Goal: Information Seeking & Learning: Learn about a topic

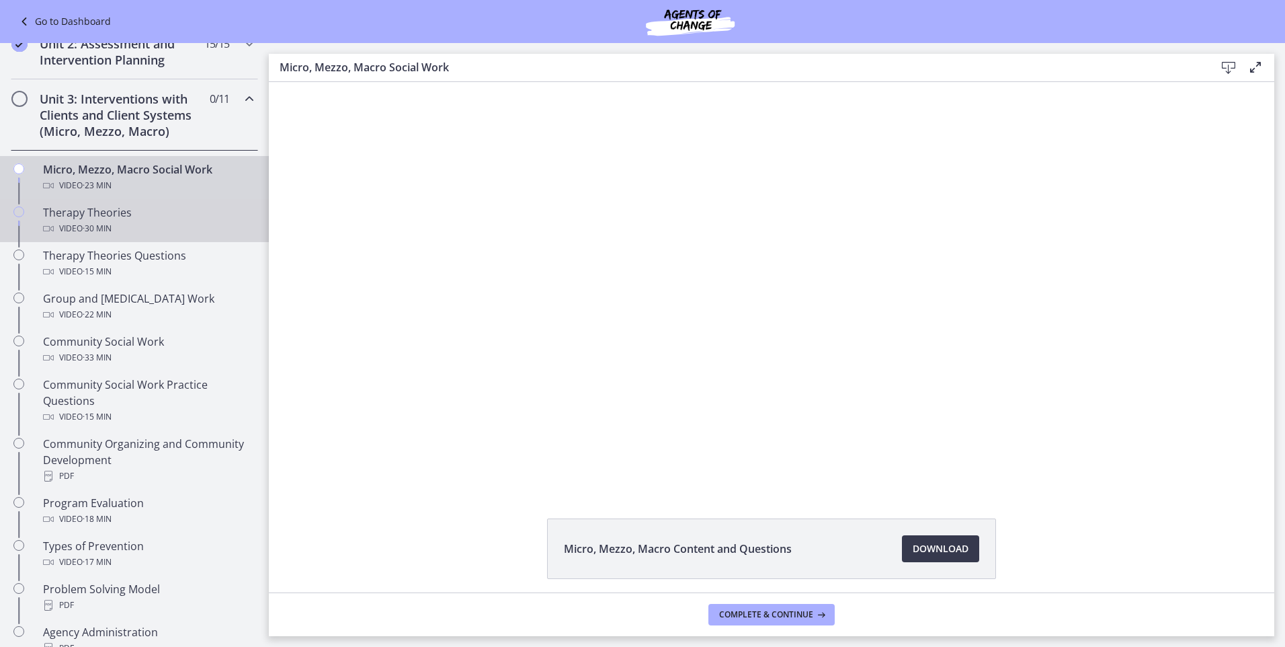
scroll to position [403, 0]
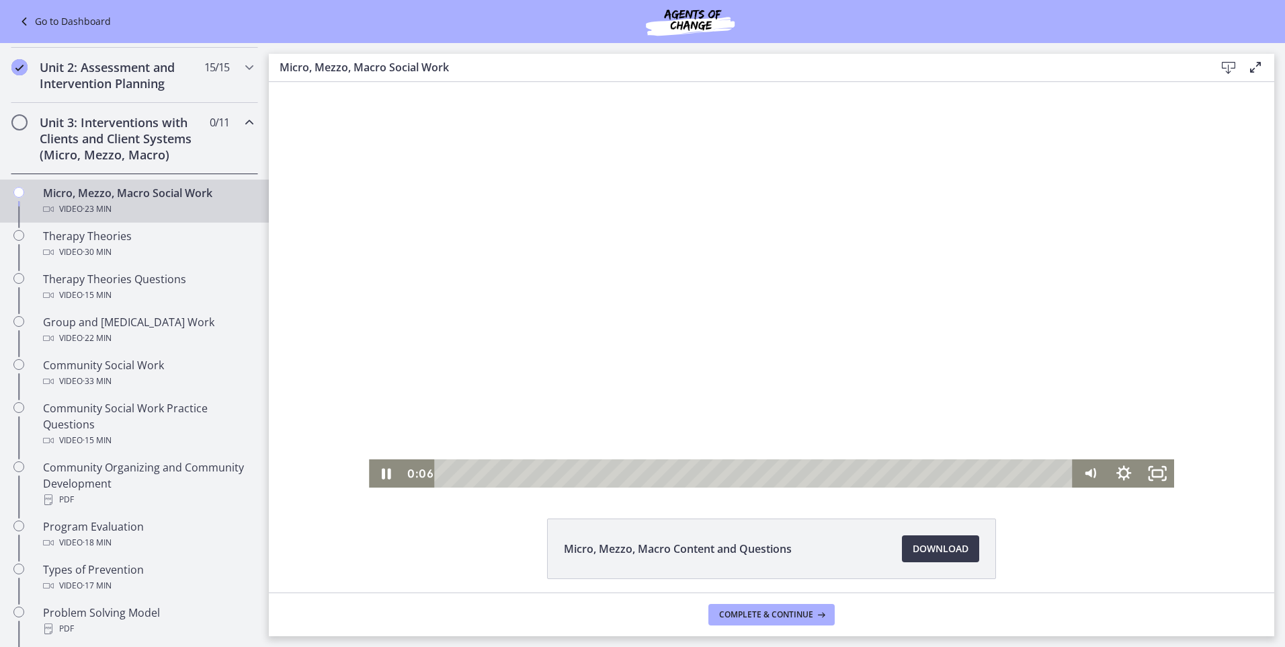
click at [597, 381] on div at bounding box center [772, 284] width 806 height 405
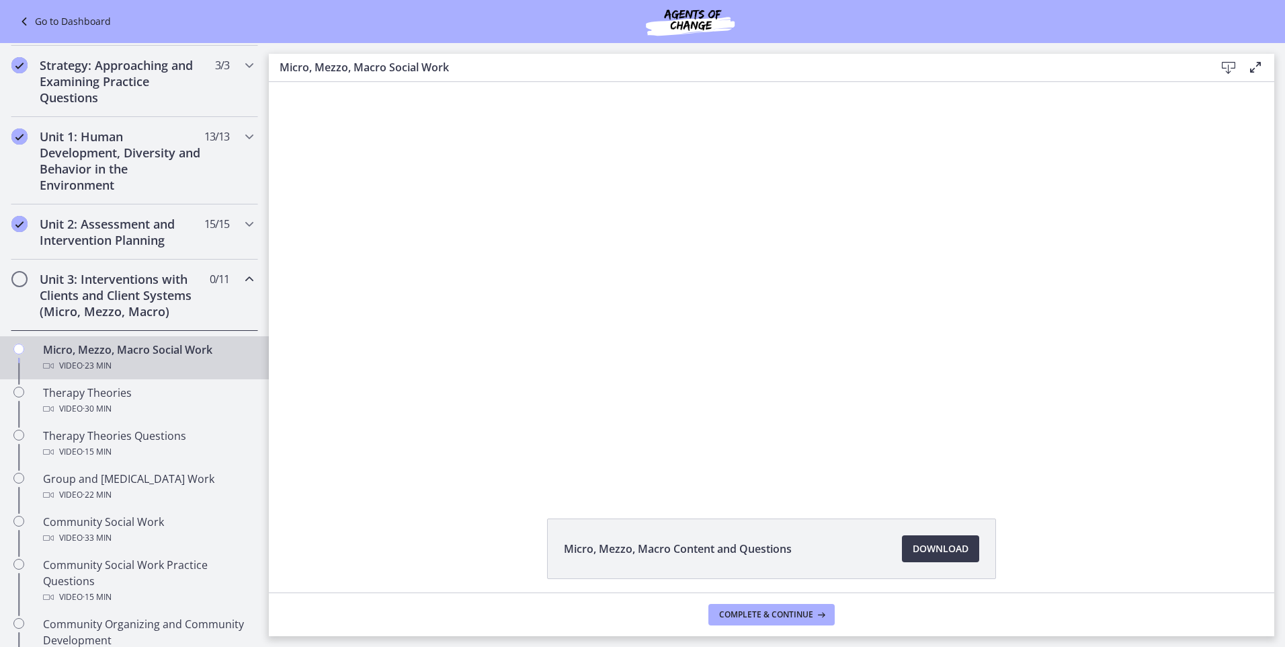
scroll to position [202, 0]
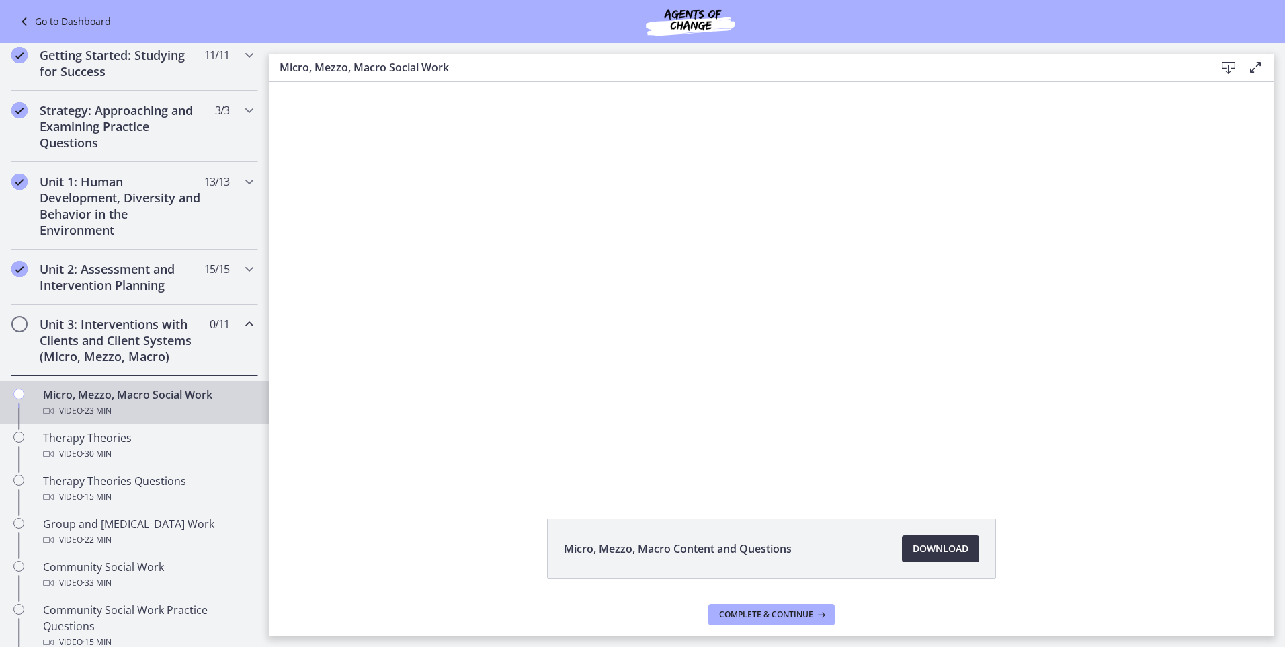
click at [927, 550] on span "Download Opens in a new window" at bounding box center [941, 548] width 56 height 16
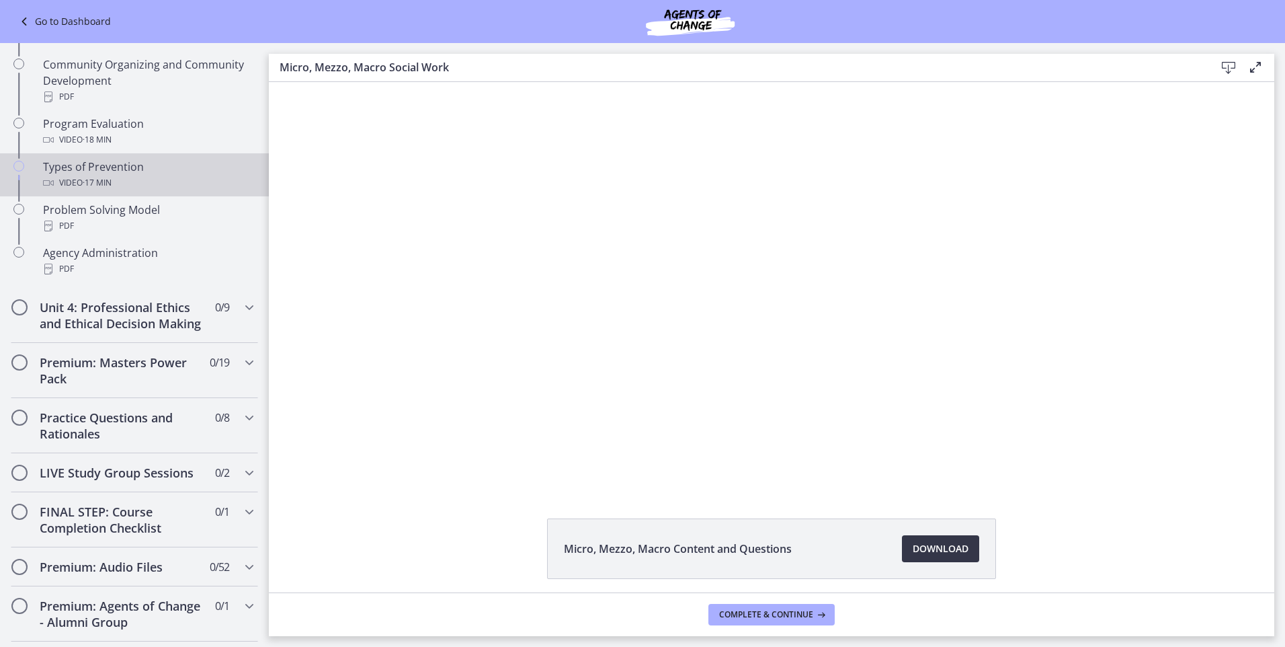
scroll to position [806, 0]
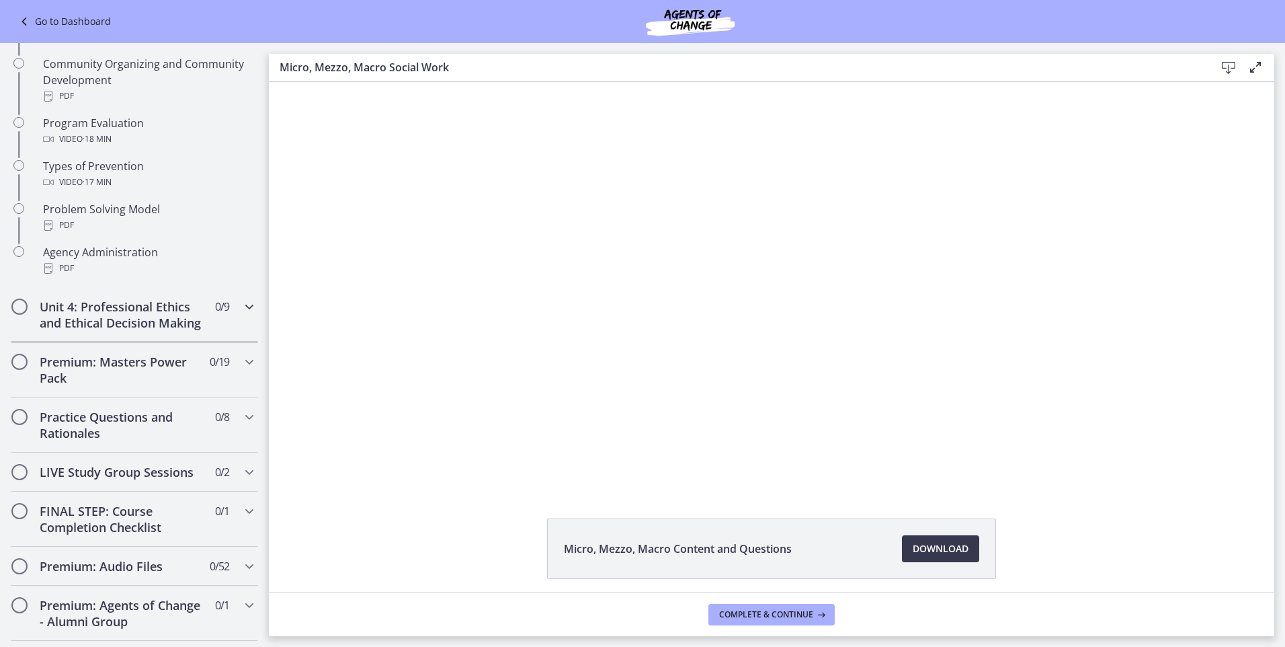
click at [110, 331] on h2 "Unit 4: Professional Ethics and Ethical Decision Making" at bounding box center [122, 314] width 164 height 32
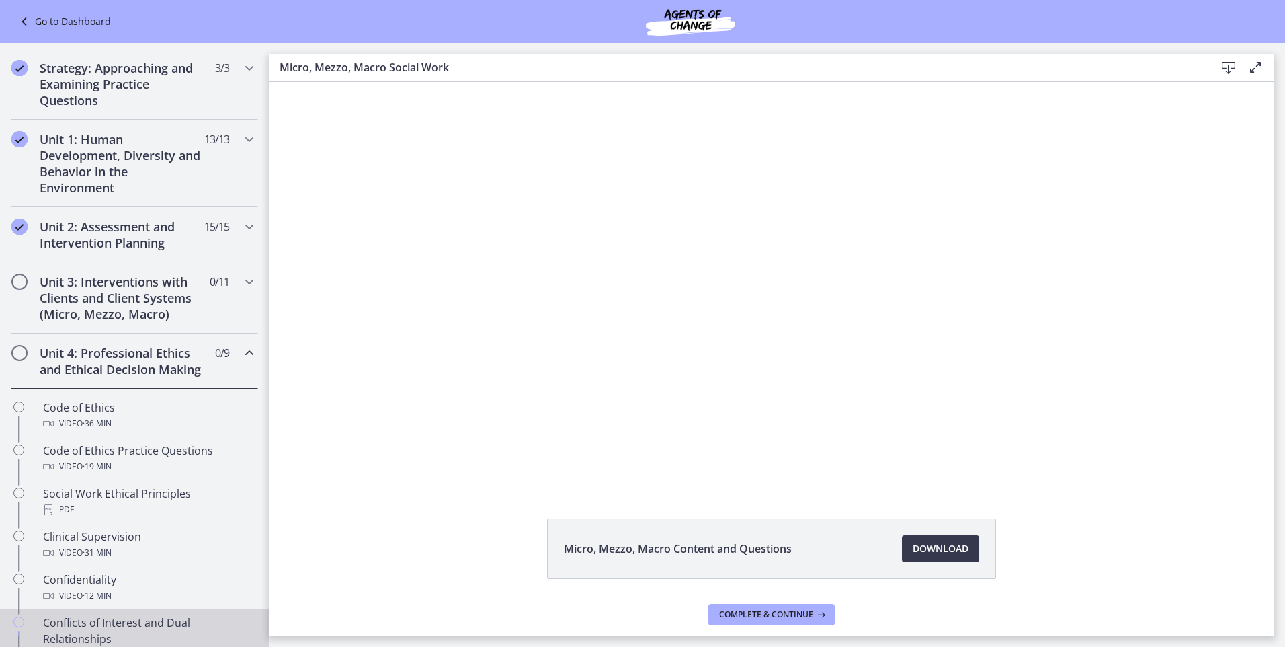
scroll to position [134, 0]
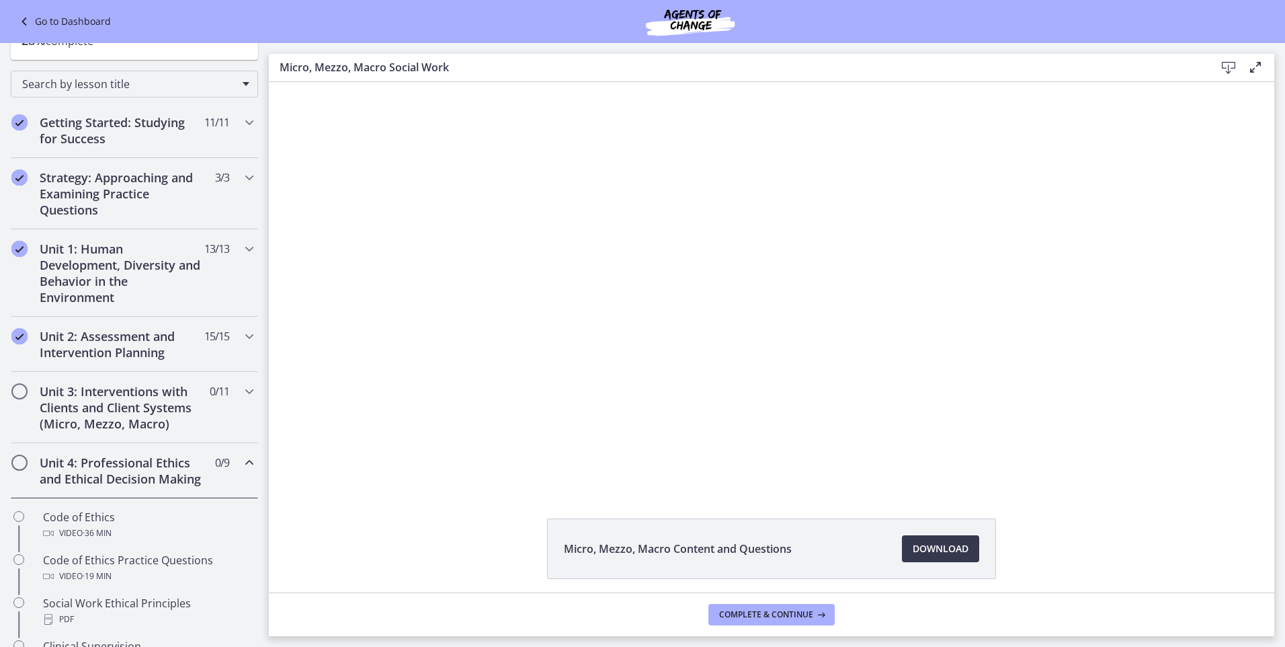
click at [156, 475] on h2 "Unit 4: Professional Ethics and Ethical Decision Making" at bounding box center [122, 470] width 164 height 32
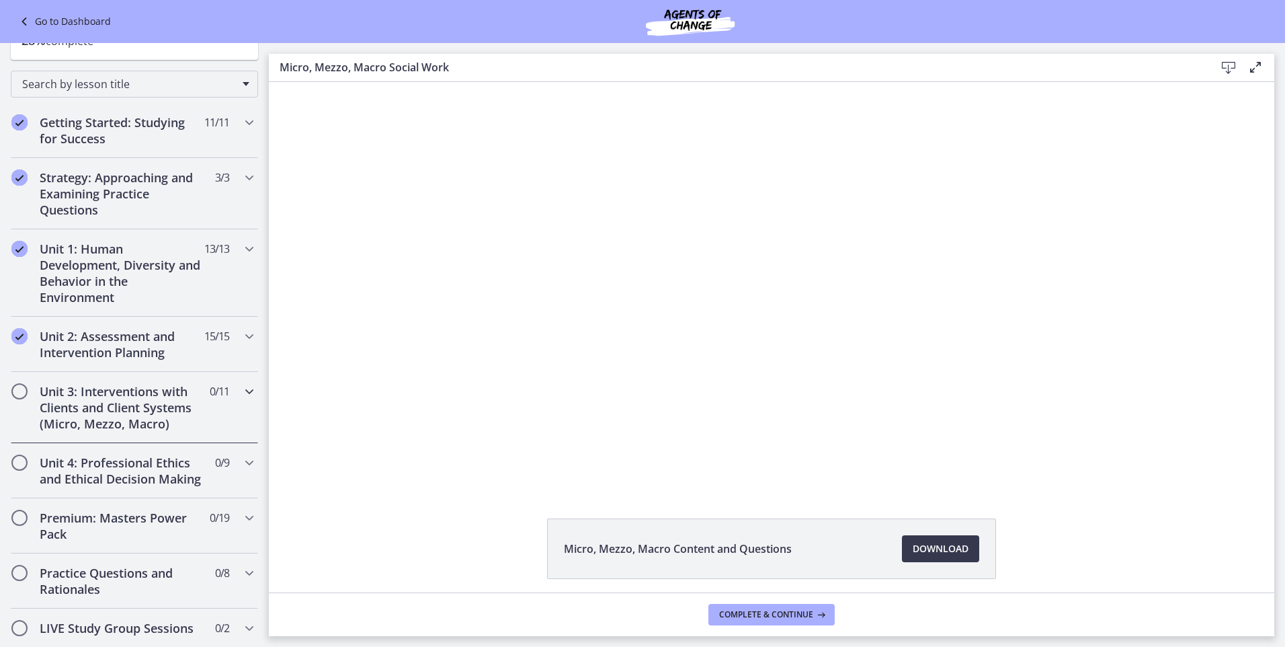
click at [155, 419] on h2 "Unit 3: Interventions with Clients and Client Systems (Micro, Mezzo, Macro)" at bounding box center [122, 407] width 164 height 48
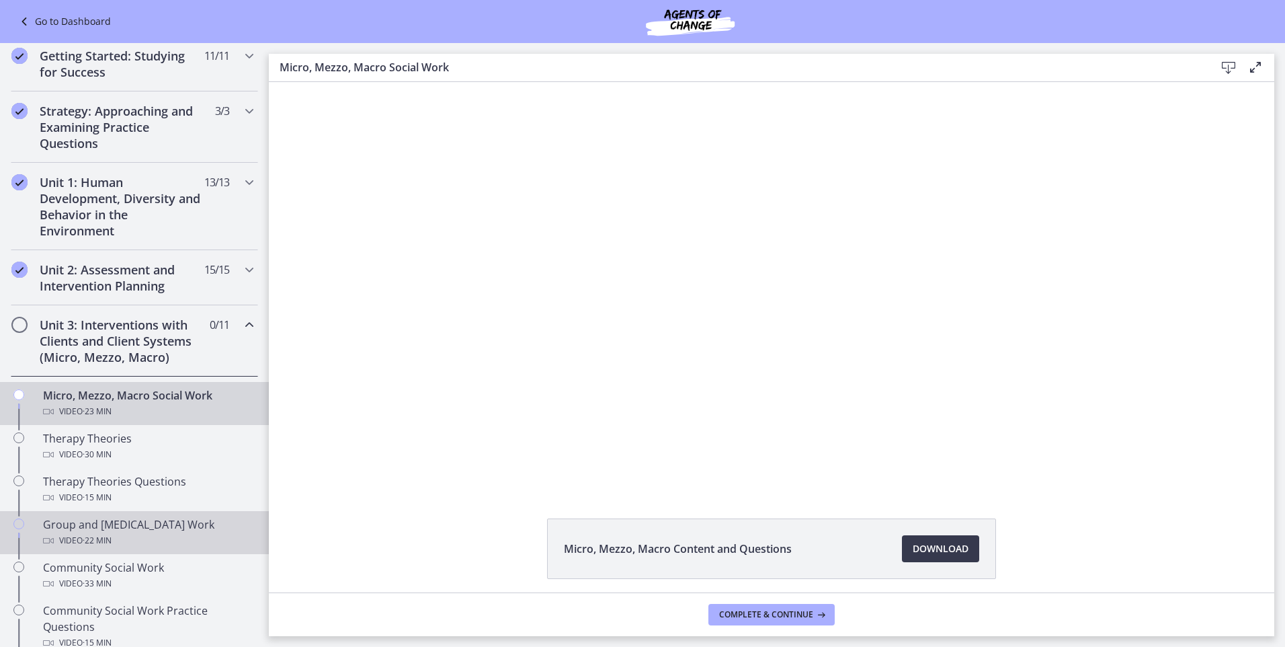
scroll to position [336, 0]
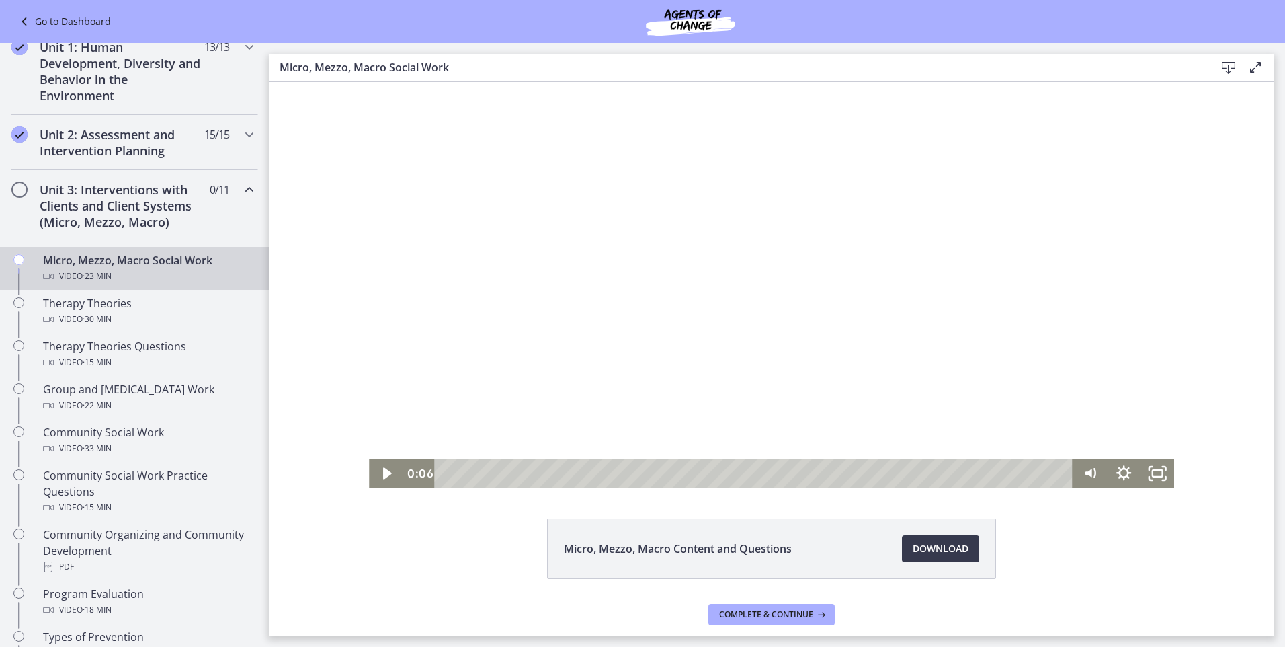
drag, startPoint x: 674, startPoint y: 385, endPoint x: 718, endPoint y: 411, distance: 51.2
click at [673, 386] on div at bounding box center [772, 284] width 806 height 405
click at [1108, 470] on icon "Show settings menu" at bounding box center [1124, 473] width 40 height 34
click at [1106, 423] on span "Speed" at bounding box center [1103, 416] width 42 height 28
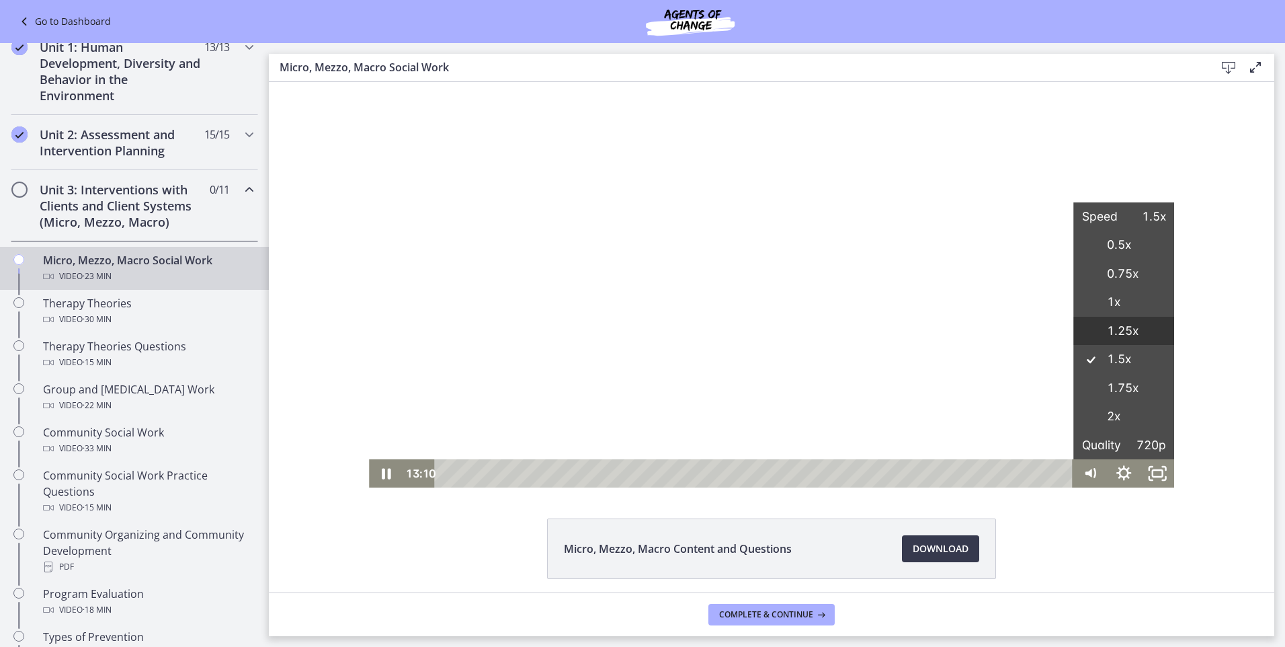
click at [1138, 327] on label "1.25x" at bounding box center [1123, 331] width 101 height 29
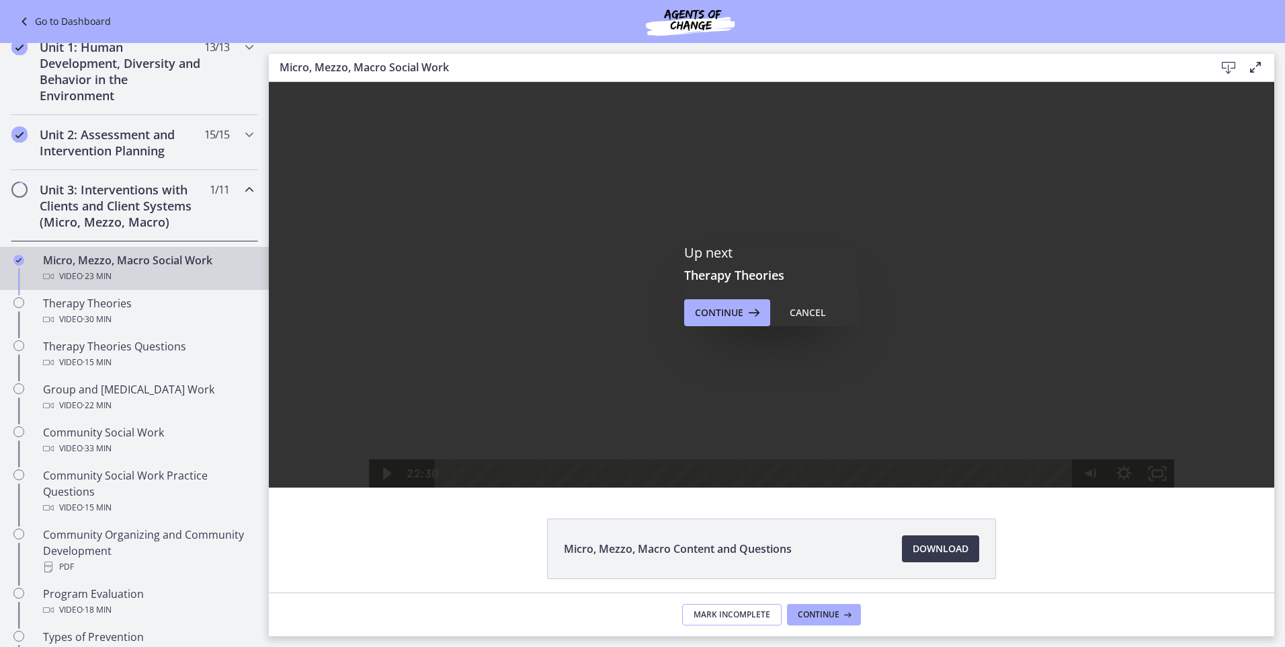
click at [760, 610] on span "Mark Incomplete" at bounding box center [732, 614] width 77 height 11
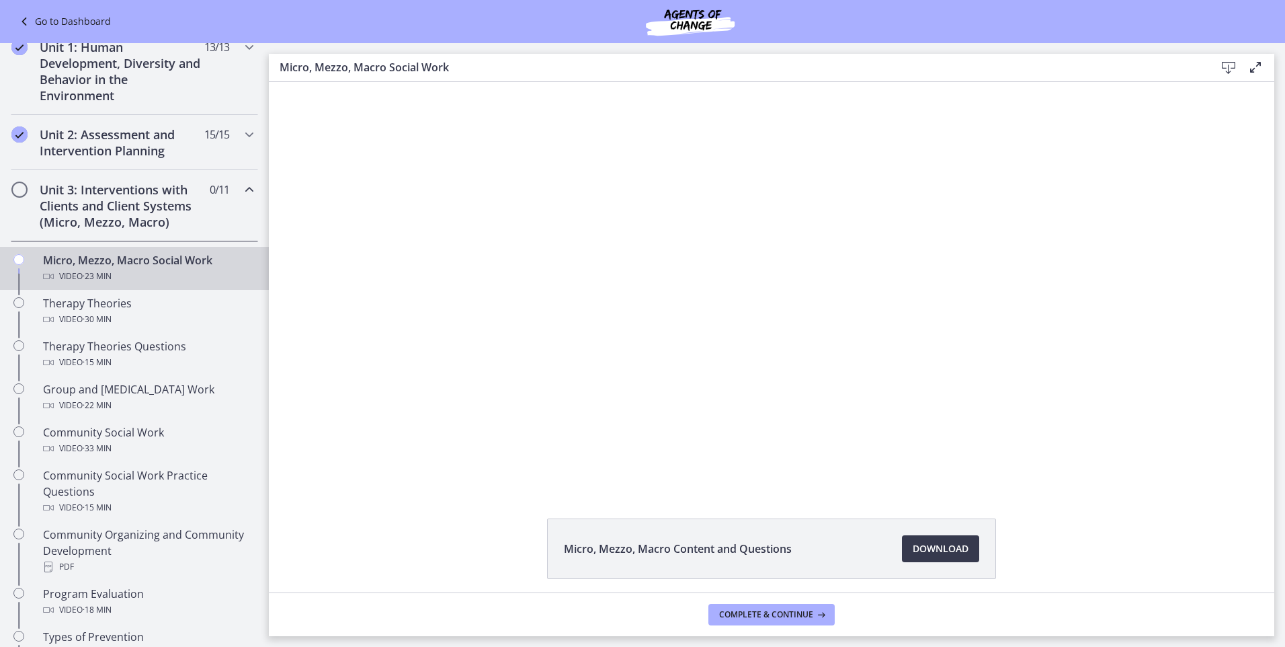
scroll to position [0, 0]
click at [106, 275] on span "· 23 min" at bounding box center [97, 276] width 29 height 16
click at [767, 609] on span "Complete & continue" at bounding box center [766, 614] width 94 height 11
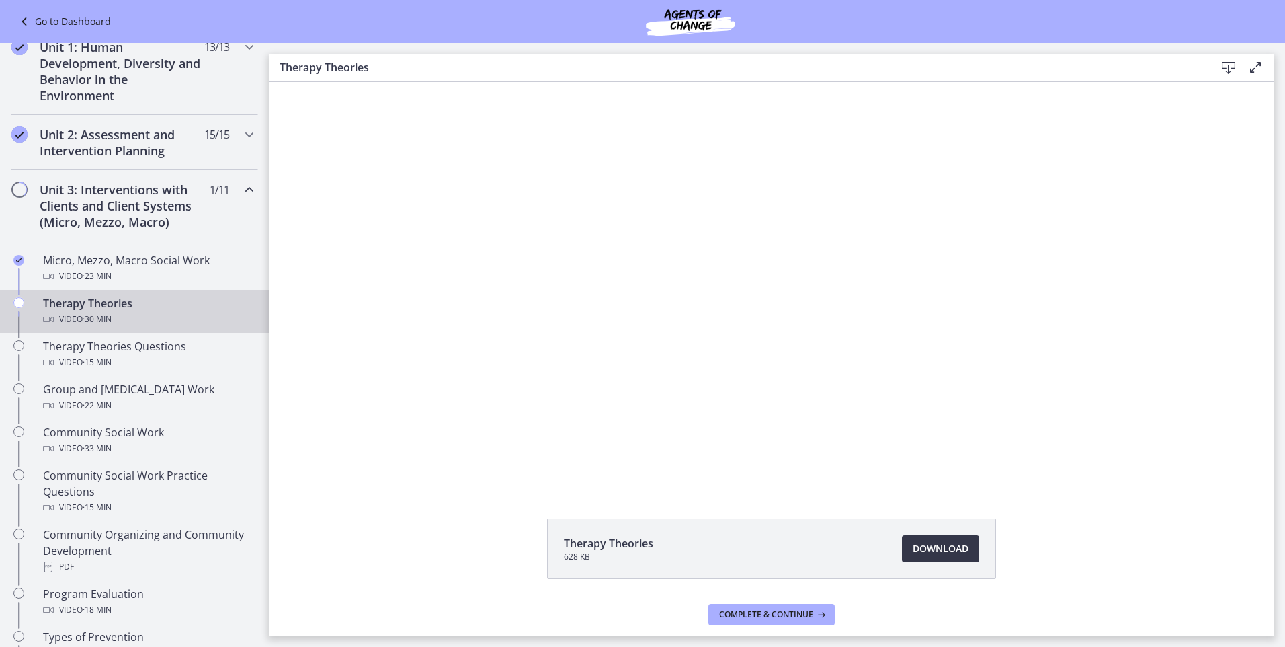
click at [929, 552] on span "Download Opens in a new window" at bounding box center [941, 548] width 56 height 16
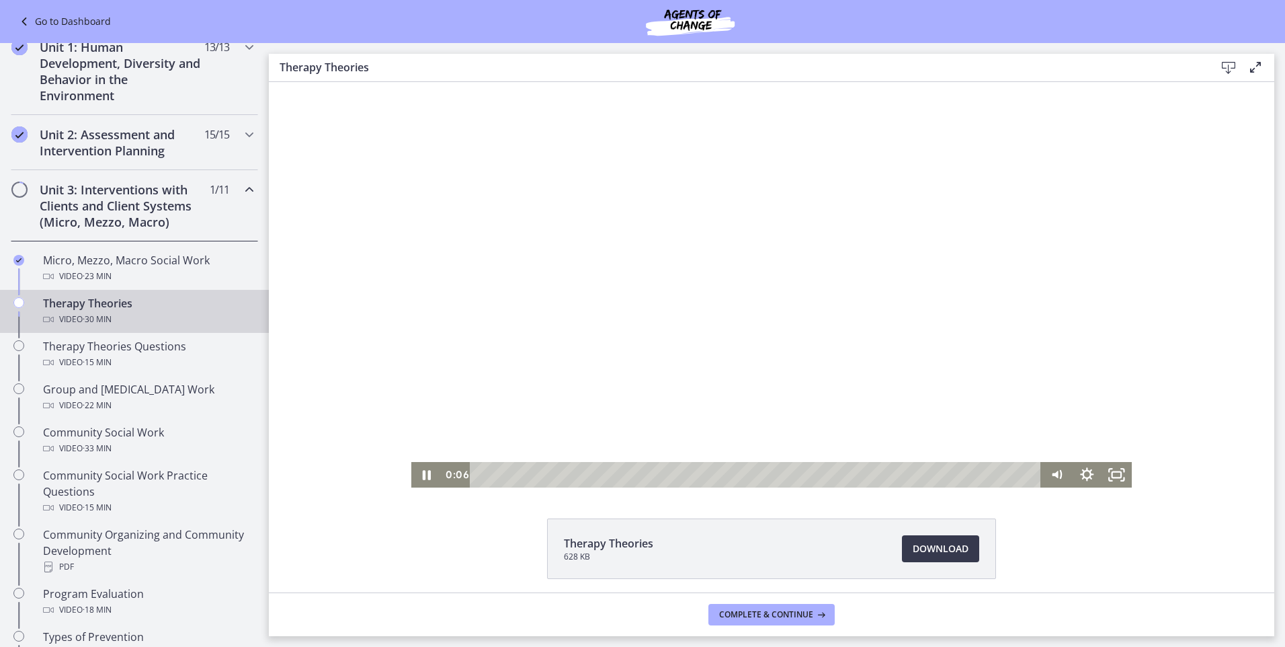
click at [795, 338] on div at bounding box center [771, 284] width 720 height 405
click at [661, 238] on div at bounding box center [771, 284] width 720 height 405
click at [1087, 473] on icon "Show settings menu" at bounding box center [1087, 474] width 36 height 31
click at [1091, 423] on span "1.25x" at bounding box center [1106, 424] width 38 height 26
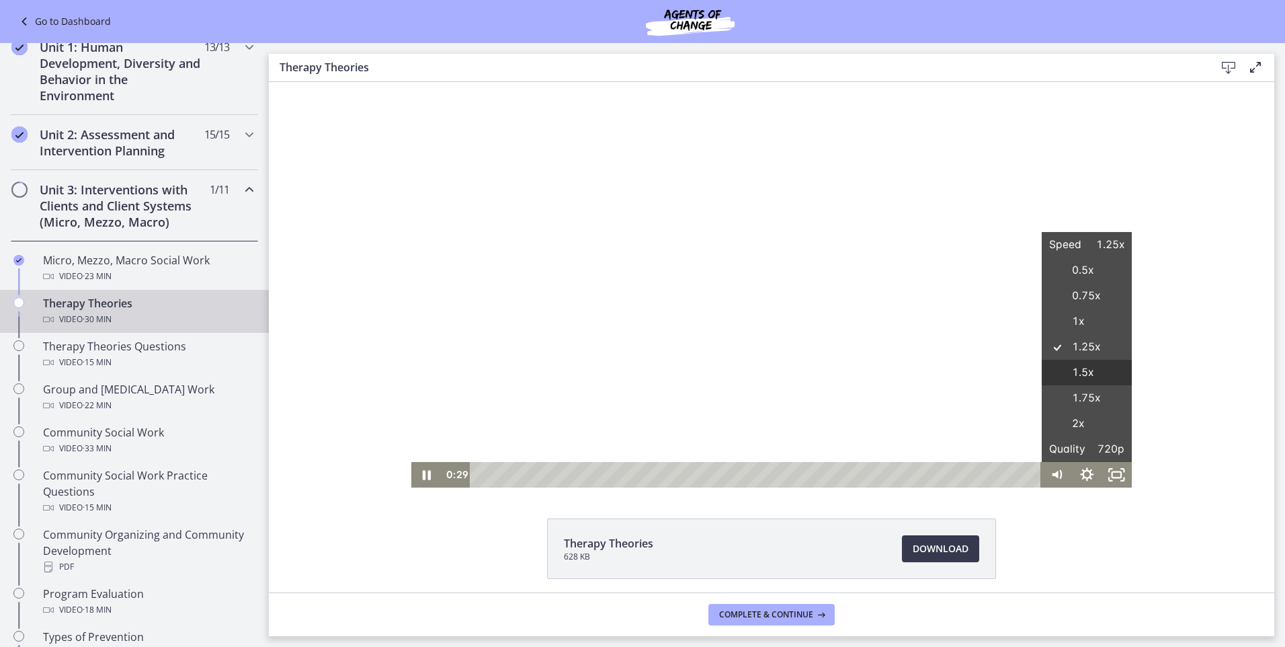
click at [1073, 372] on label "1.5x" at bounding box center [1087, 373] width 90 height 26
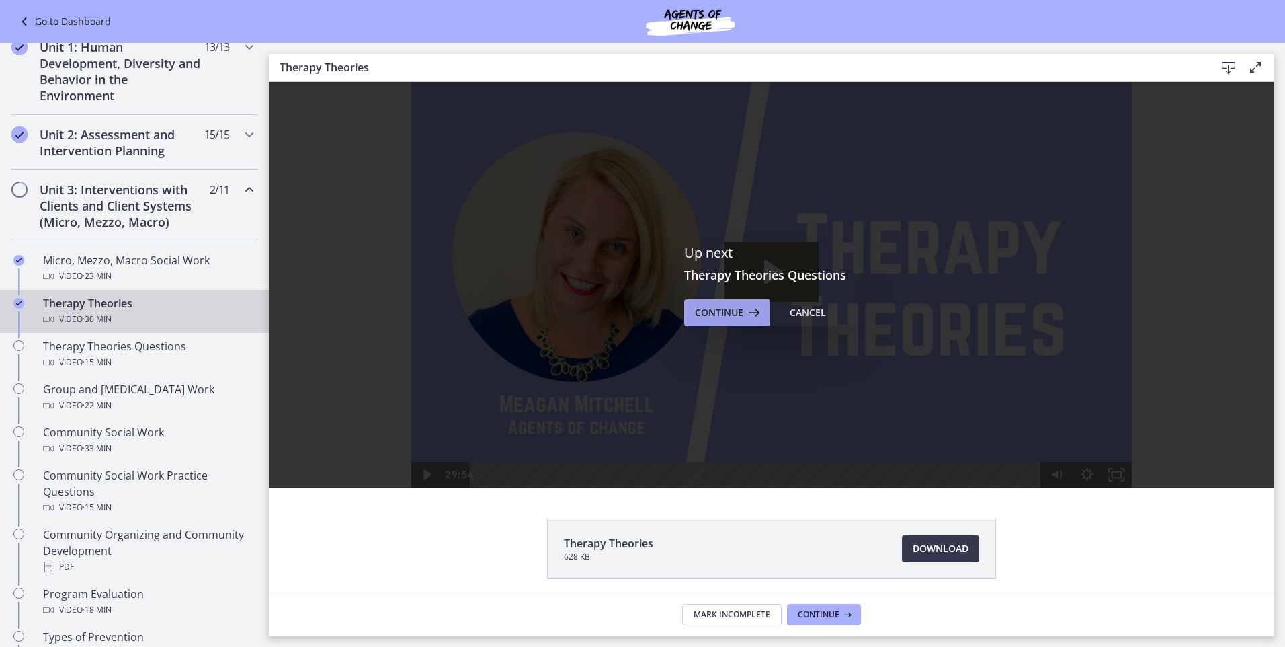
click at [716, 308] on span "Continue" at bounding box center [719, 312] width 48 height 16
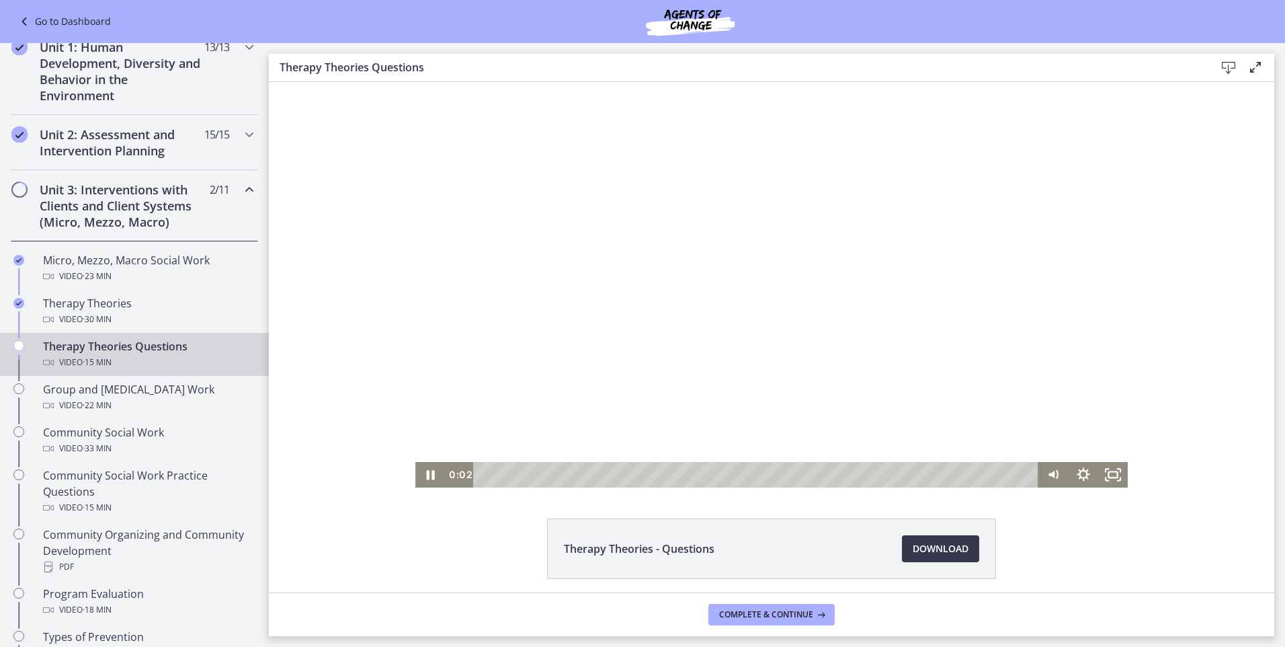
click at [800, 352] on div at bounding box center [771, 284] width 712 height 405
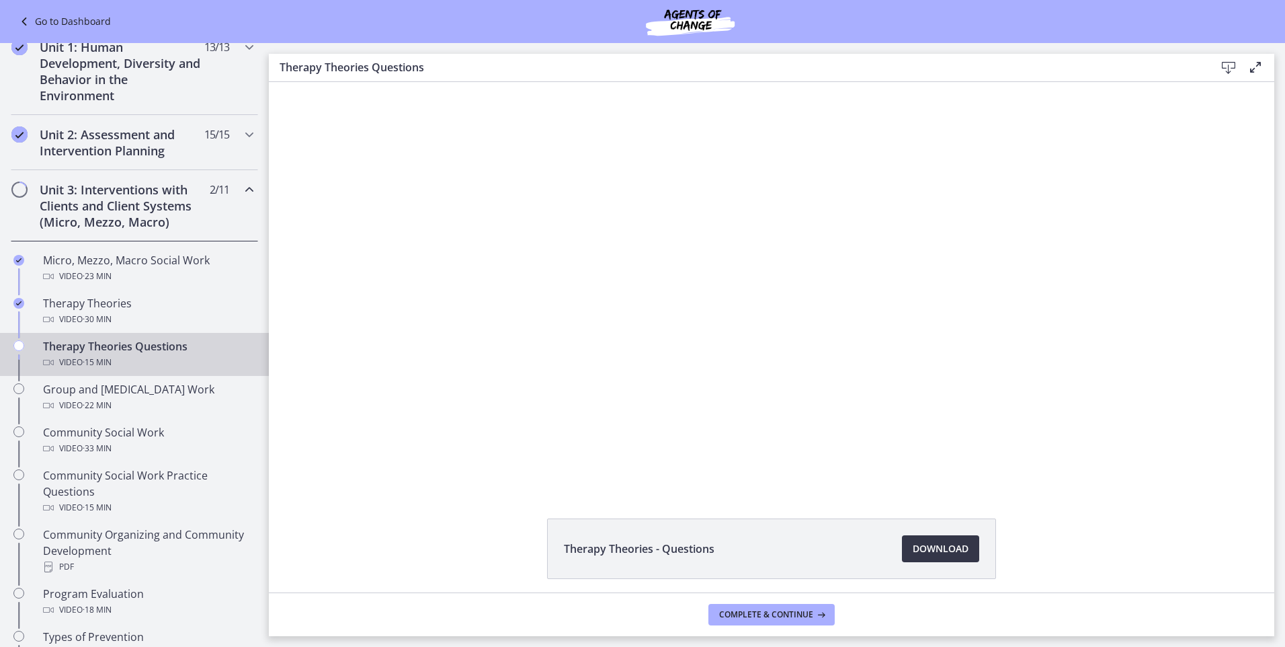
click at [947, 544] on span "Download Opens in a new window" at bounding box center [941, 548] width 56 height 16
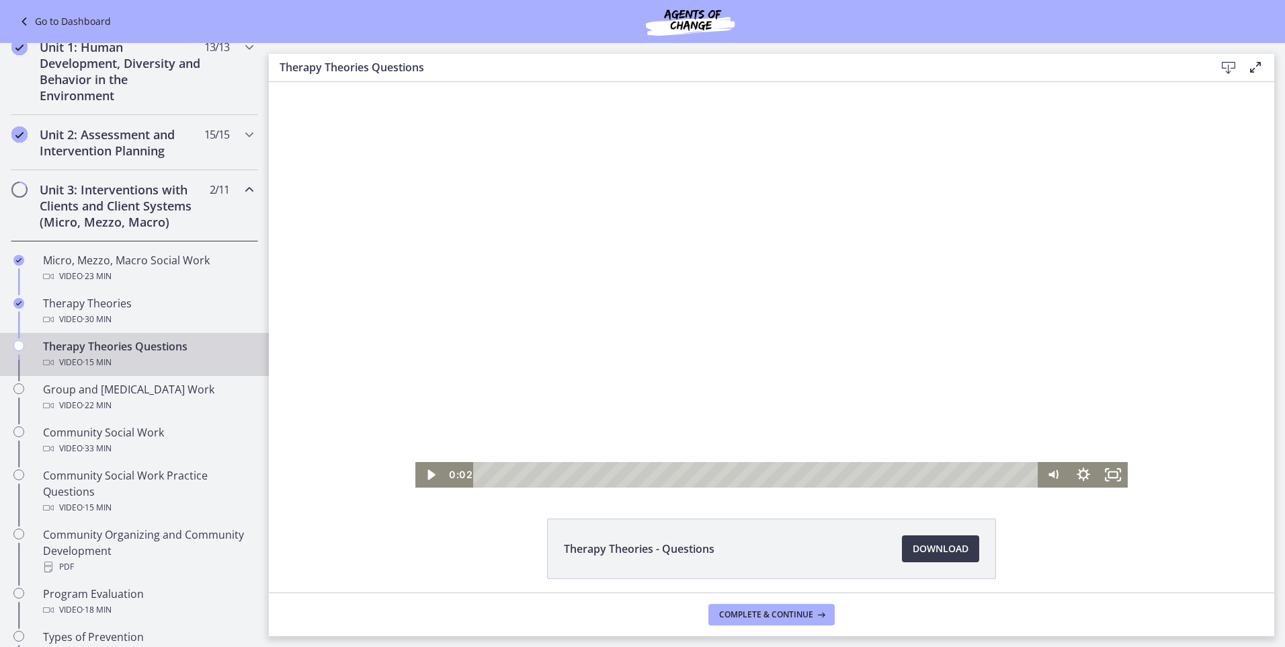
click at [639, 245] on div at bounding box center [771, 284] width 712 height 405
click at [1089, 479] on icon "Show settings menu" at bounding box center [1083, 474] width 36 height 31
click at [1066, 415] on span "Speed" at bounding box center [1064, 424] width 37 height 26
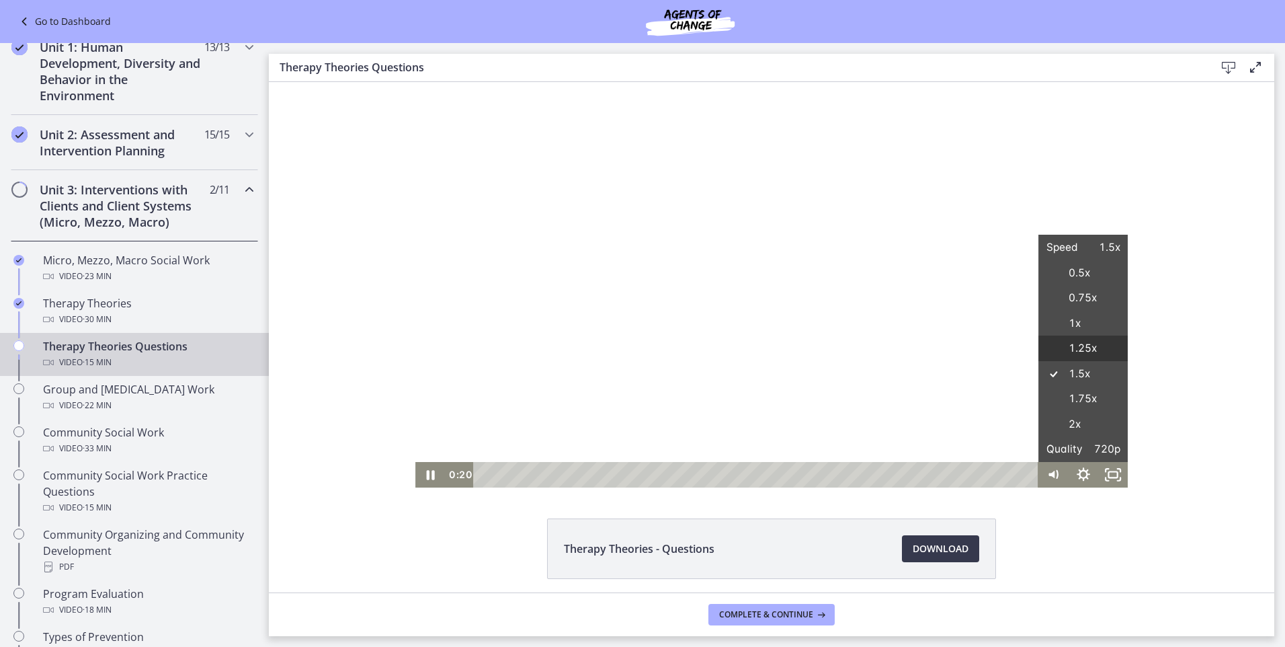
click at [1085, 345] on label "1.25x" at bounding box center [1083, 348] width 89 height 26
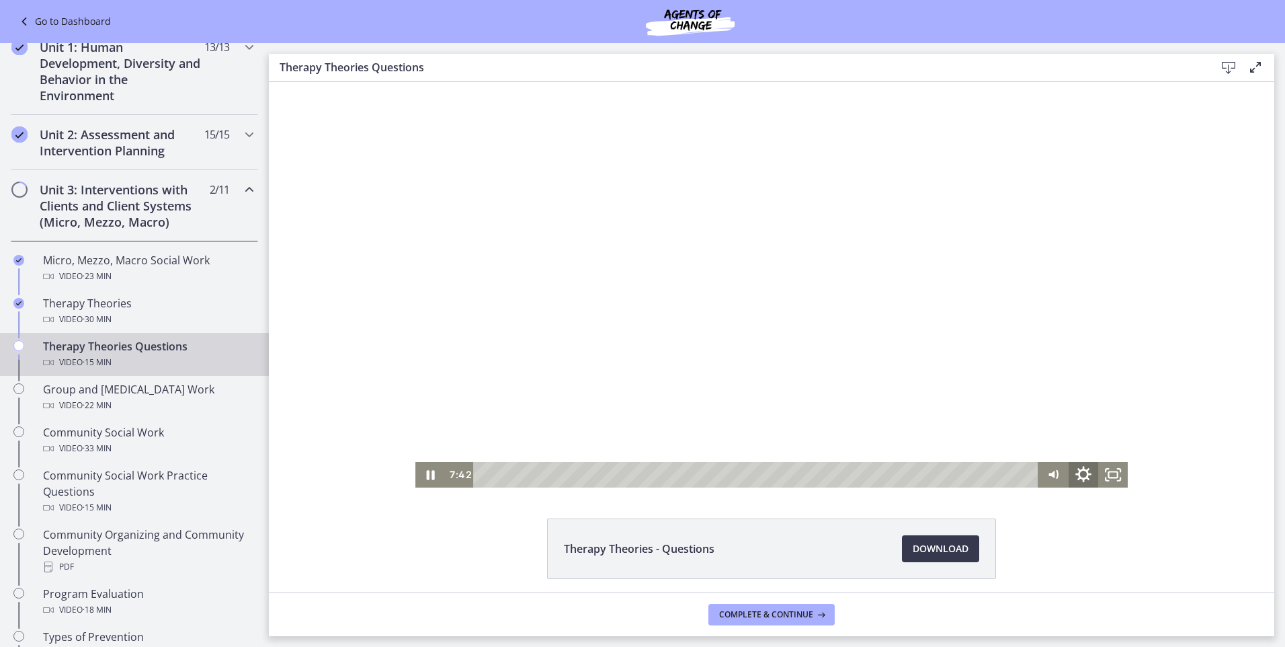
click at [1087, 473] on icon "Show settings menu" at bounding box center [1083, 474] width 36 height 31
click at [1246, 462] on div "Click for sound @keyframes VOLUME_SMALL_WAVE_FLASH { 0% { opacity: 0; } 33% { o…" at bounding box center [771, 284] width 1005 height 405
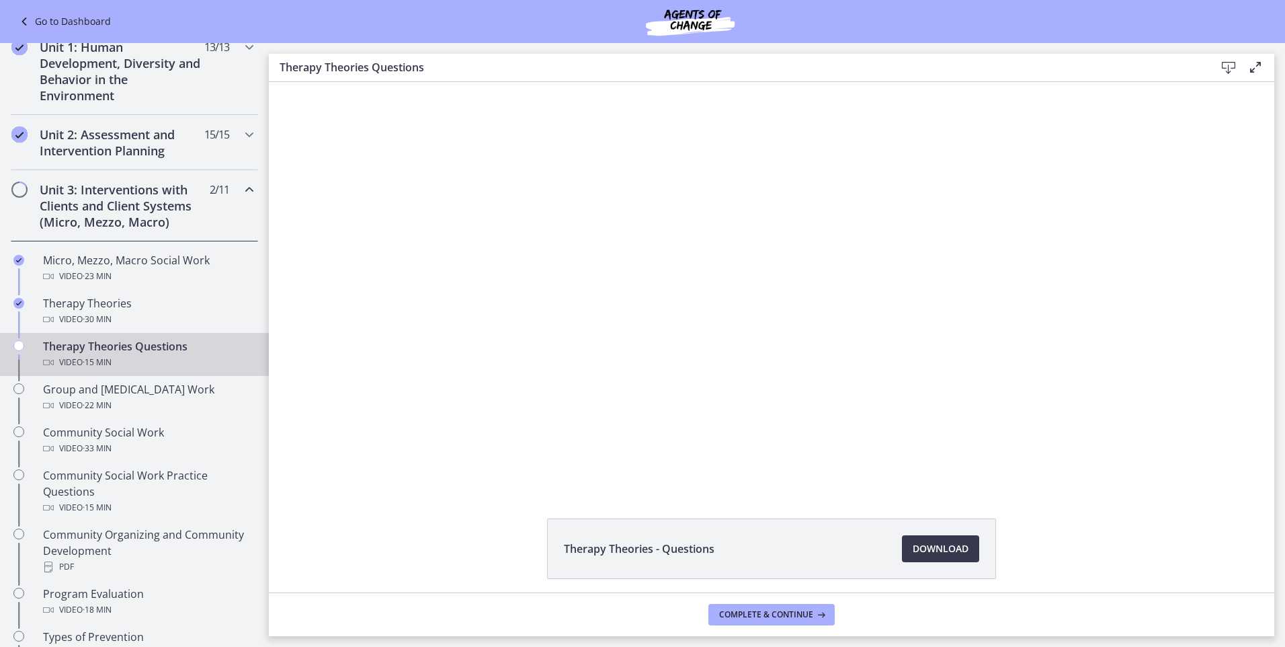
click at [1022, 345] on div at bounding box center [771, 284] width 712 height 405
click at [993, 299] on div at bounding box center [771, 284] width 712 height 405
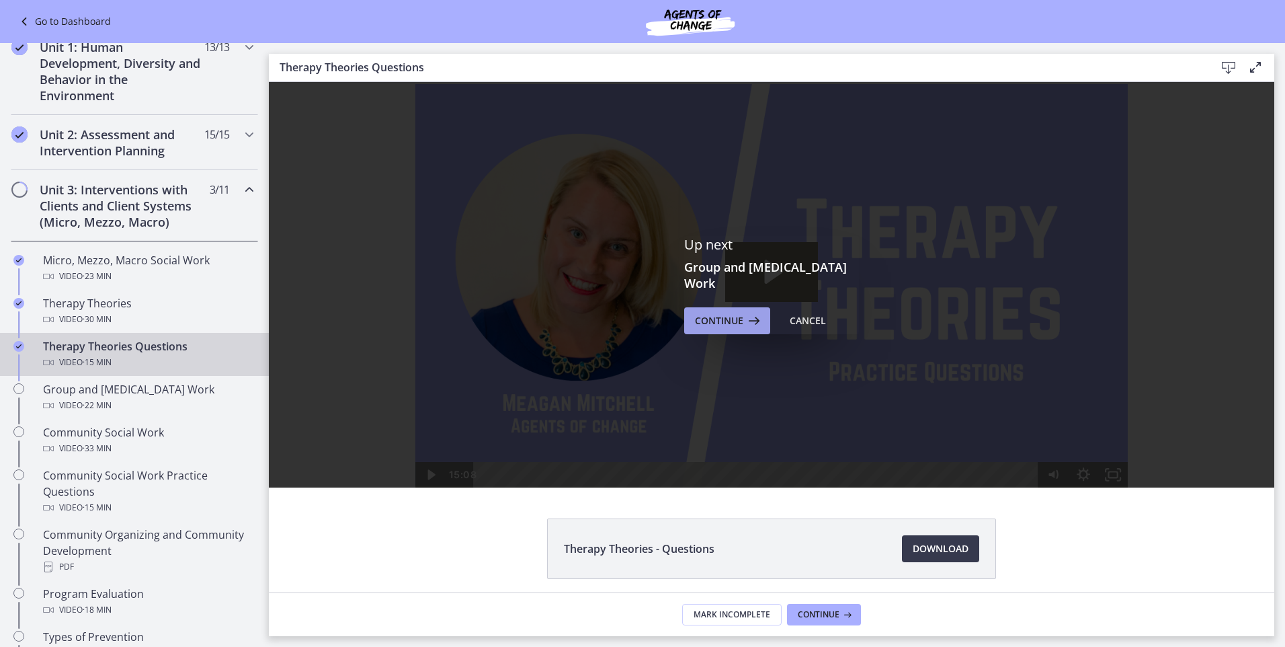
click at [720, 316] on span "Continue" at bounding box center [719, 321] width 48 height 16
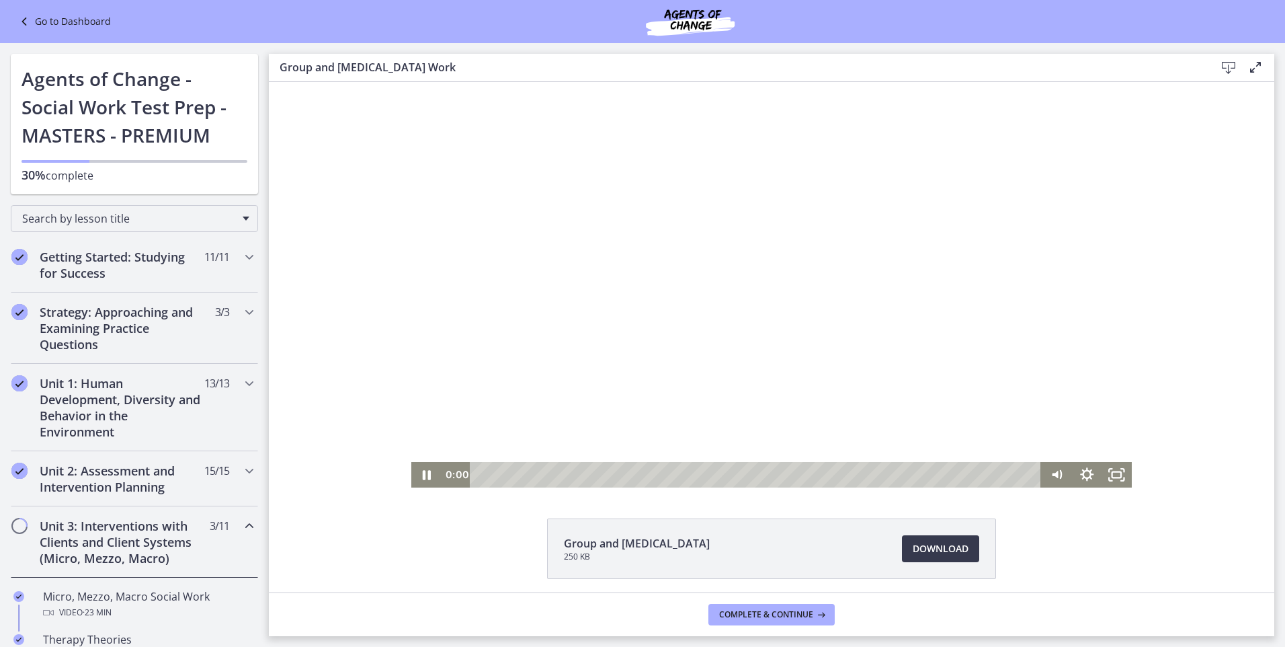
scroll to position [336, 0]
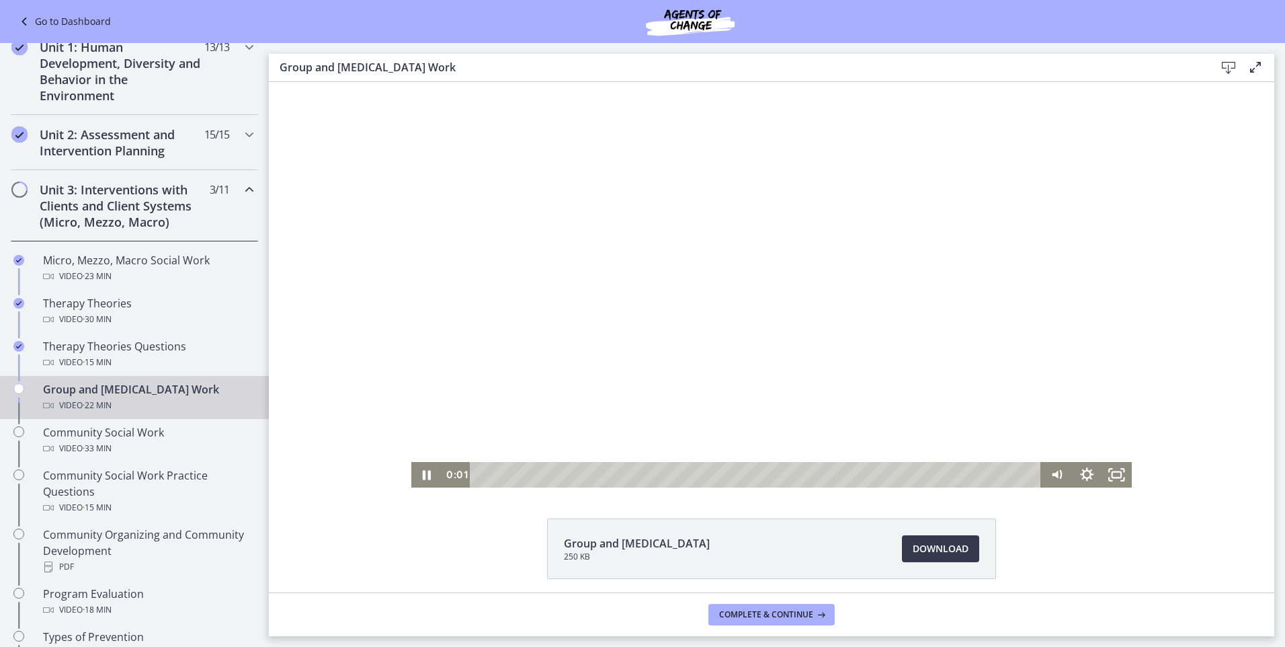
click at [783, 283] on div at bounding box center [771, 284] width 720 height 405
click at [935, 555] on span "Download Opens in a new window" at bounding box center [941, 548] width 56 height 16
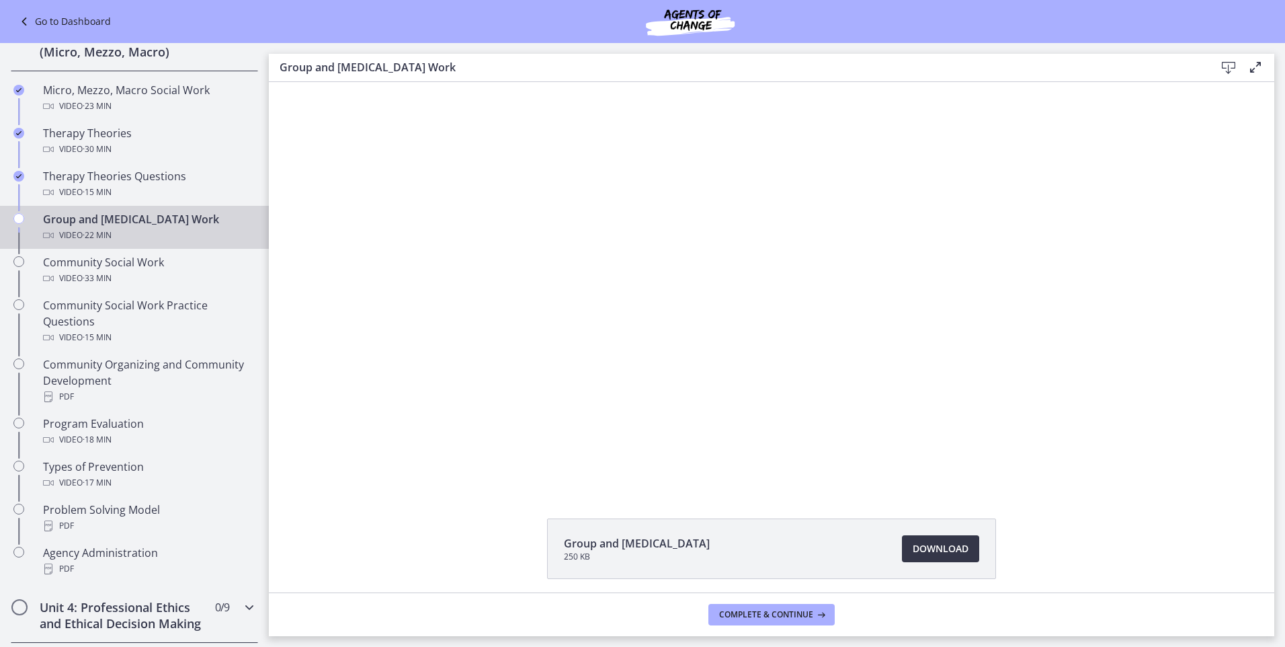
scroll to position [470, 0]
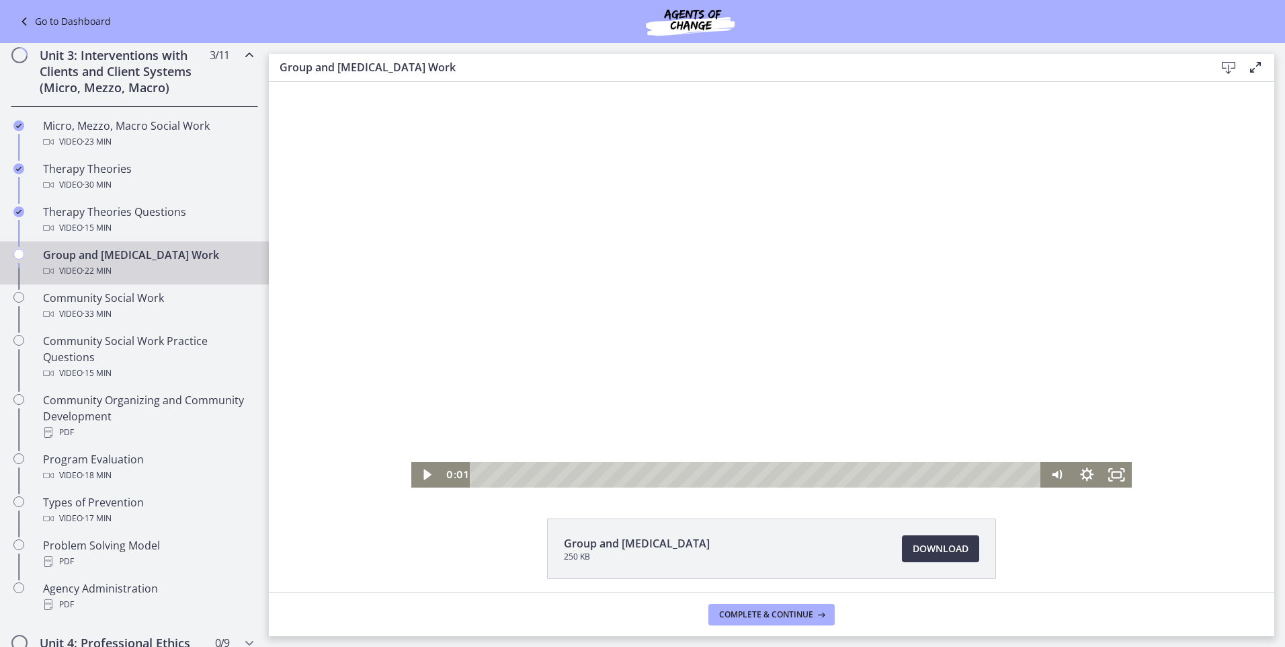
click at [755, 327] on div at bounding box center [771, 284] width 720 height 405
click at [1080, 472] on icon "Show settings menu" at bounding box center [1086, 473] width 13 height 13
click at [1087, 425] on span "1.25x" at bounding box center [1106, 424] width 38 height 26
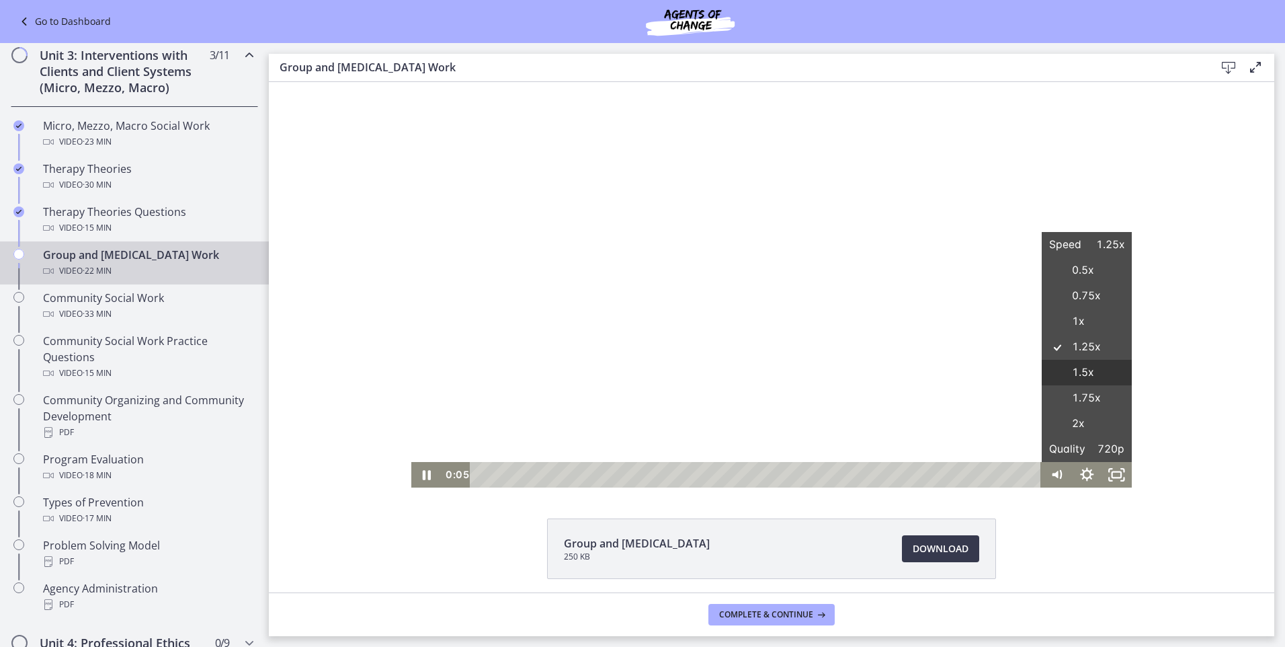
click at [1071, 362] on label "1.5x" at bounding box center [1087, 373] width 90 height 26
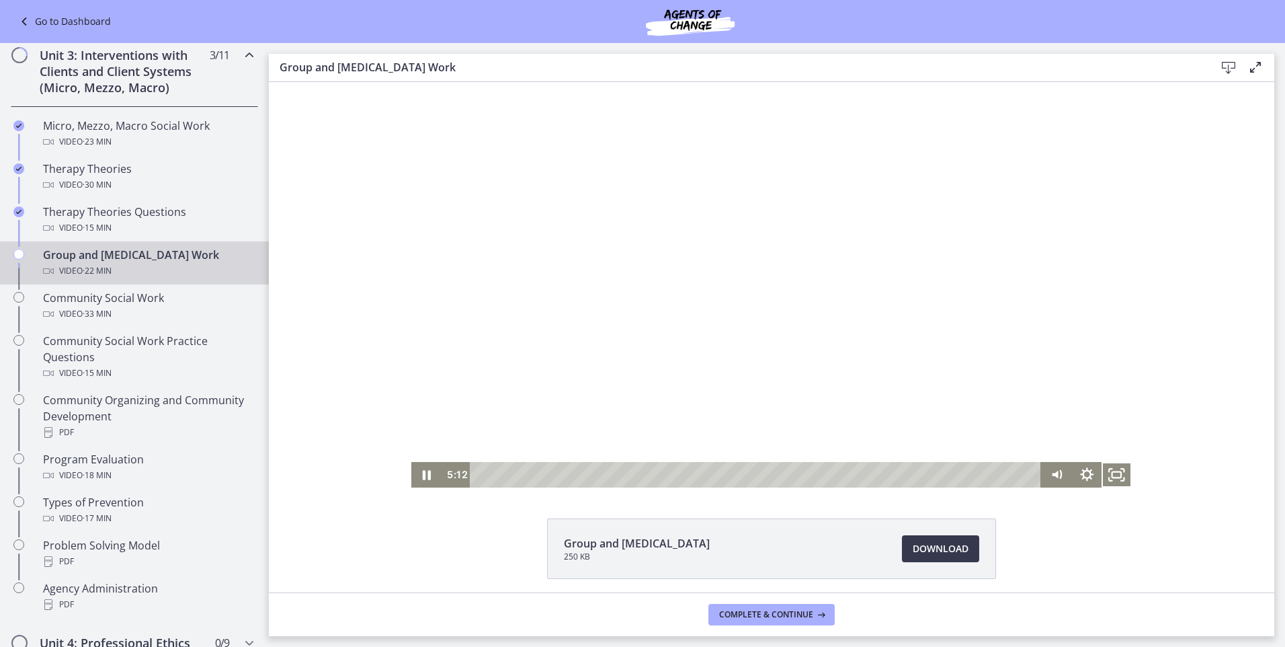
drag, startPoint x: 1083, startPoint y: 245, endPoint x: 1100, endPoint y: 242, distance: 17.1
click at [1098, 242] on div at bounding box center [771, 284] width 720 height 405
click at [727, 303] on div at bounding box center [771, 284] width 720 height 405
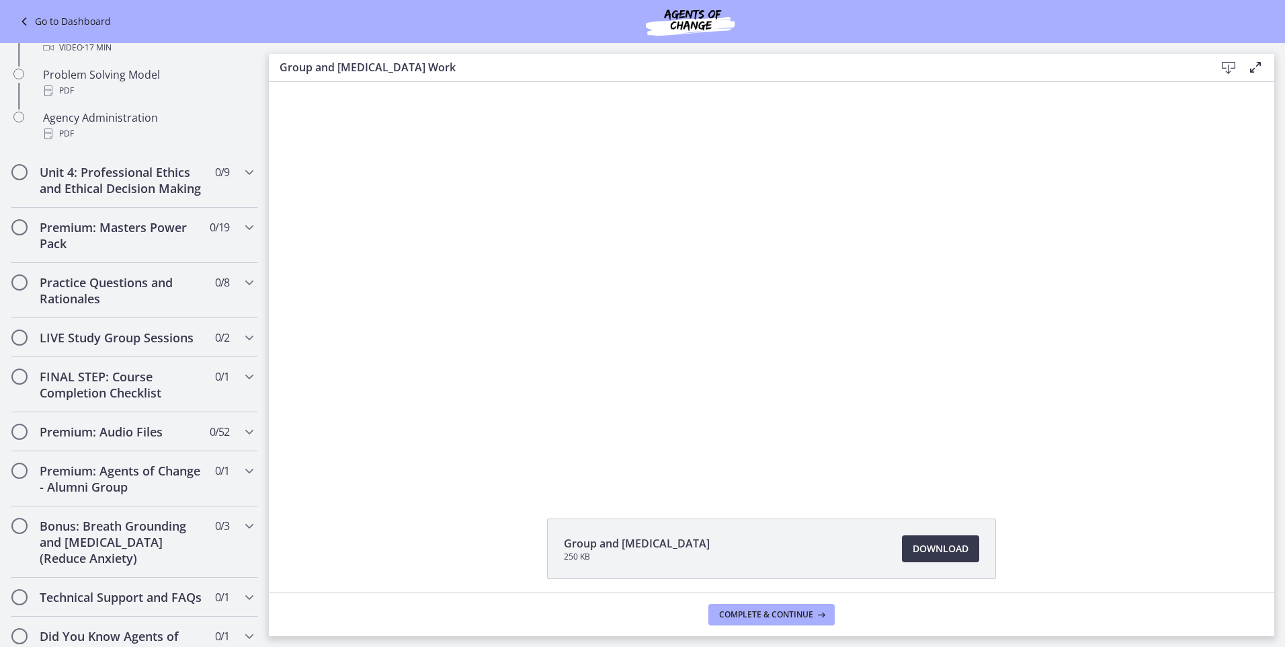
scroll to position [1014, 0]
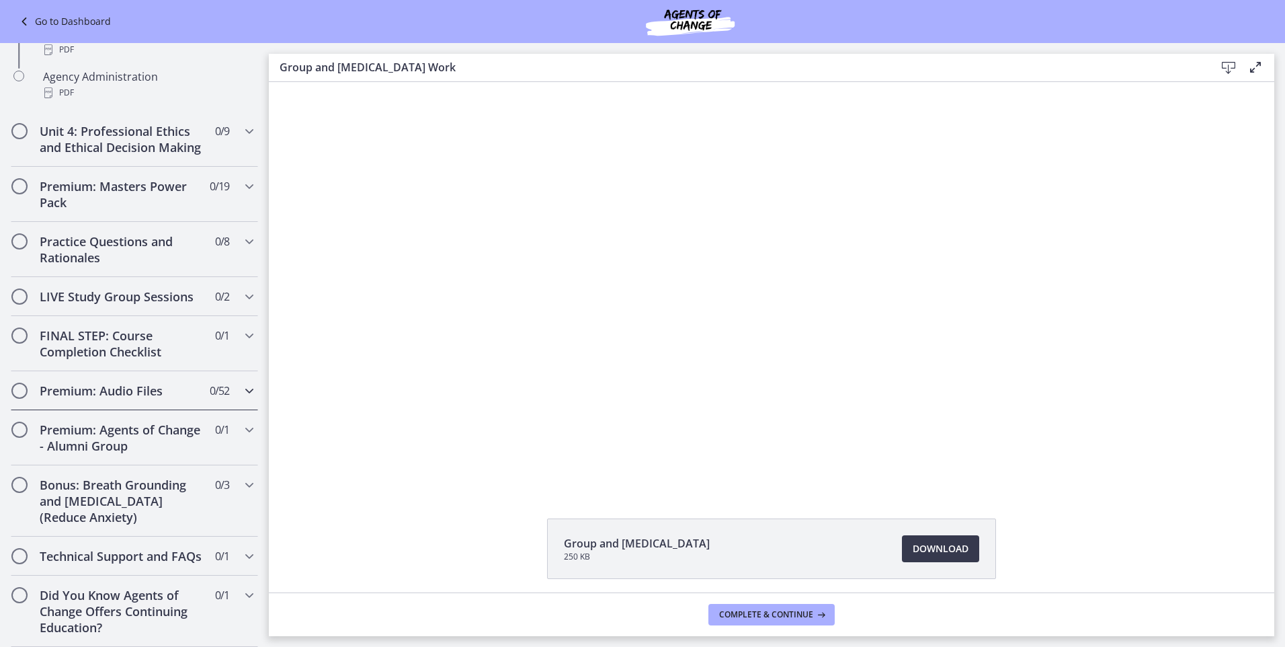
click at [177, 382] on h2 "Premium: Audio Files" at bounding box center [122, 390] width 164 height 16
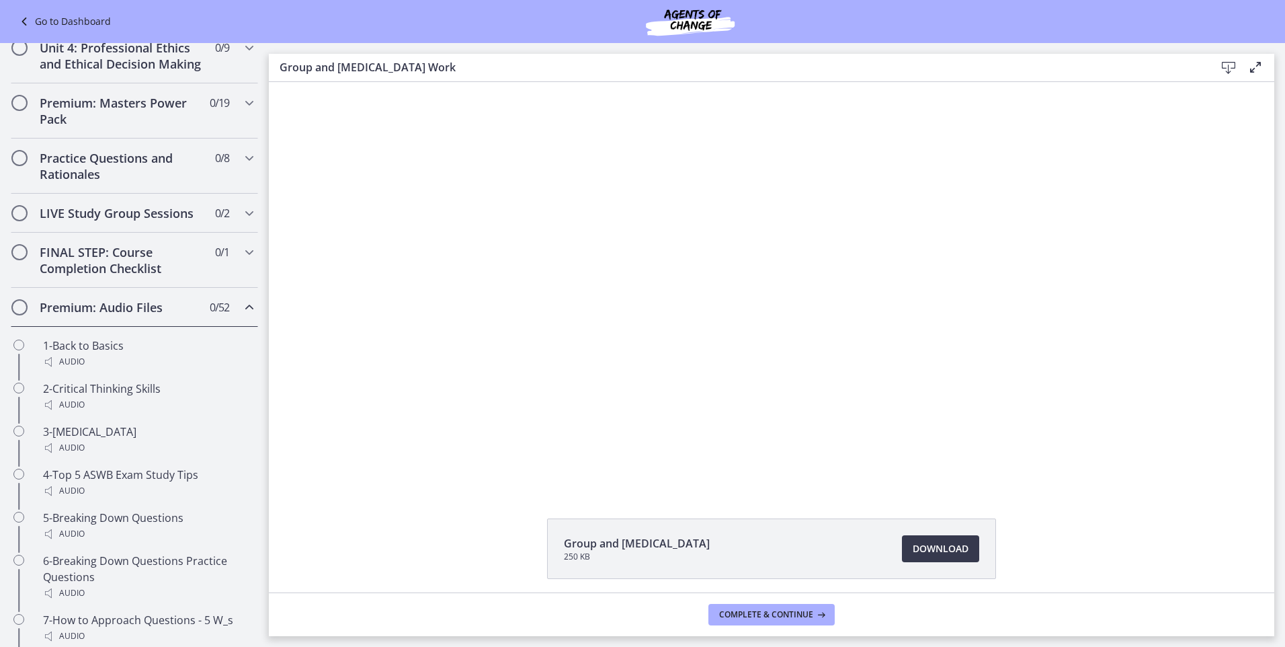
scroll to position [544, 0]
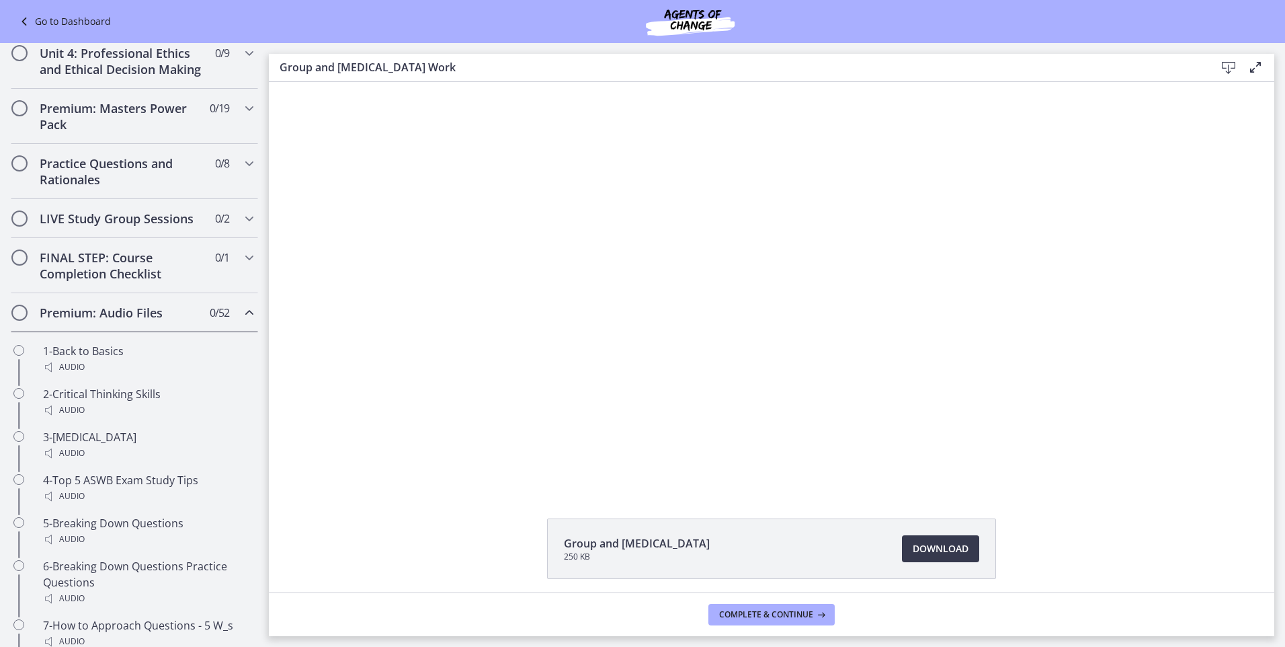
click at [175, 321] on h2 "Premium: Audio Files" at bounding box center [122, 312] width 164 height 16
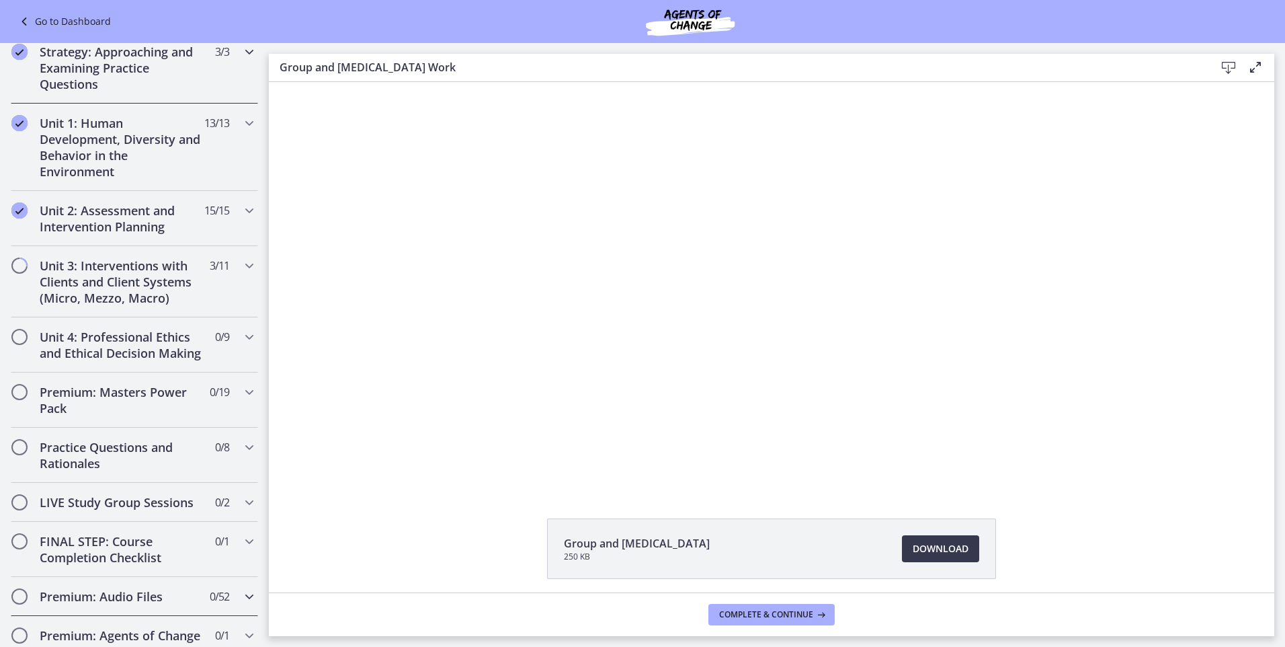
scroll to position [336, 0]
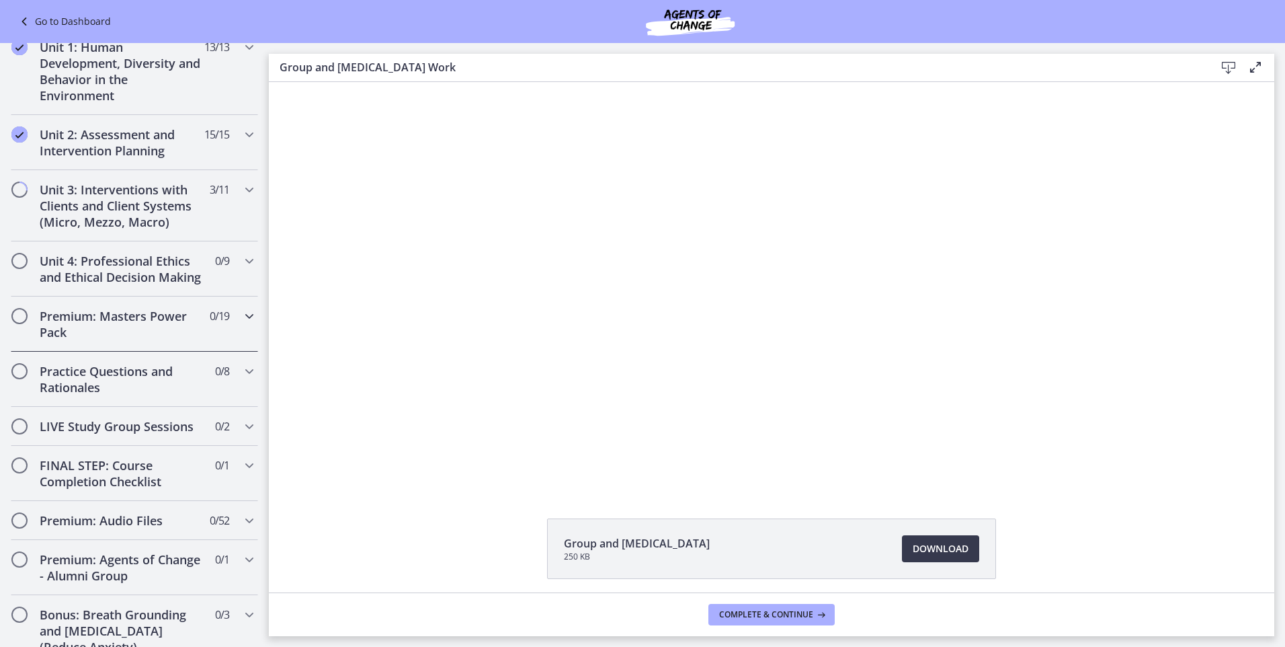
click at [142, 337] on h2 "Premium: Masters Power Pack" at bounding box center [122, 324] width 164 height 32
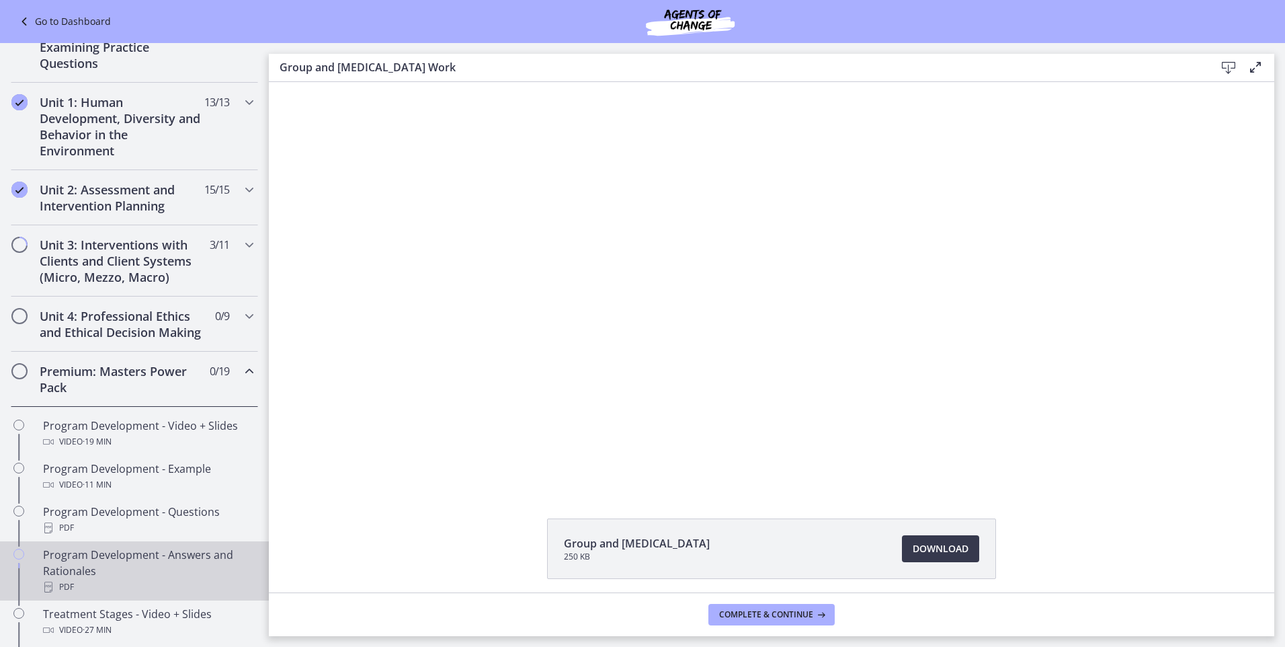
scroll to position [269, 0]
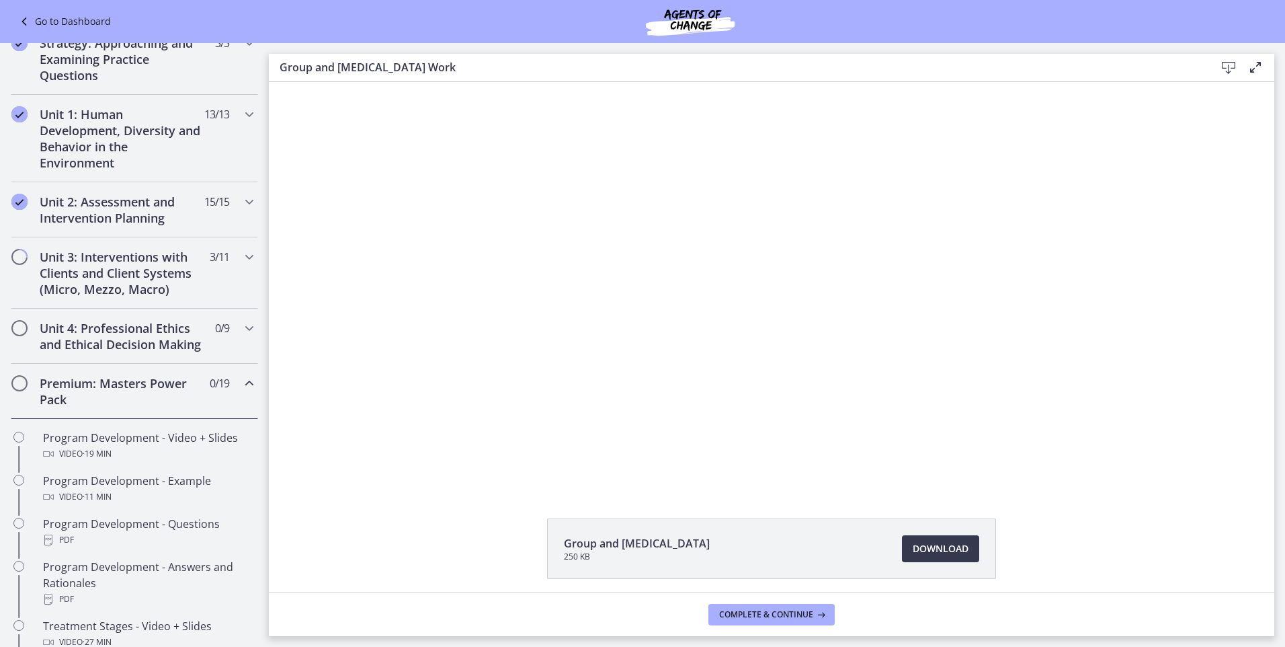
click at [179, 407] on h2 "Premium: Masters Power Pack" at bounding box center [122, 391] width 164 height 32
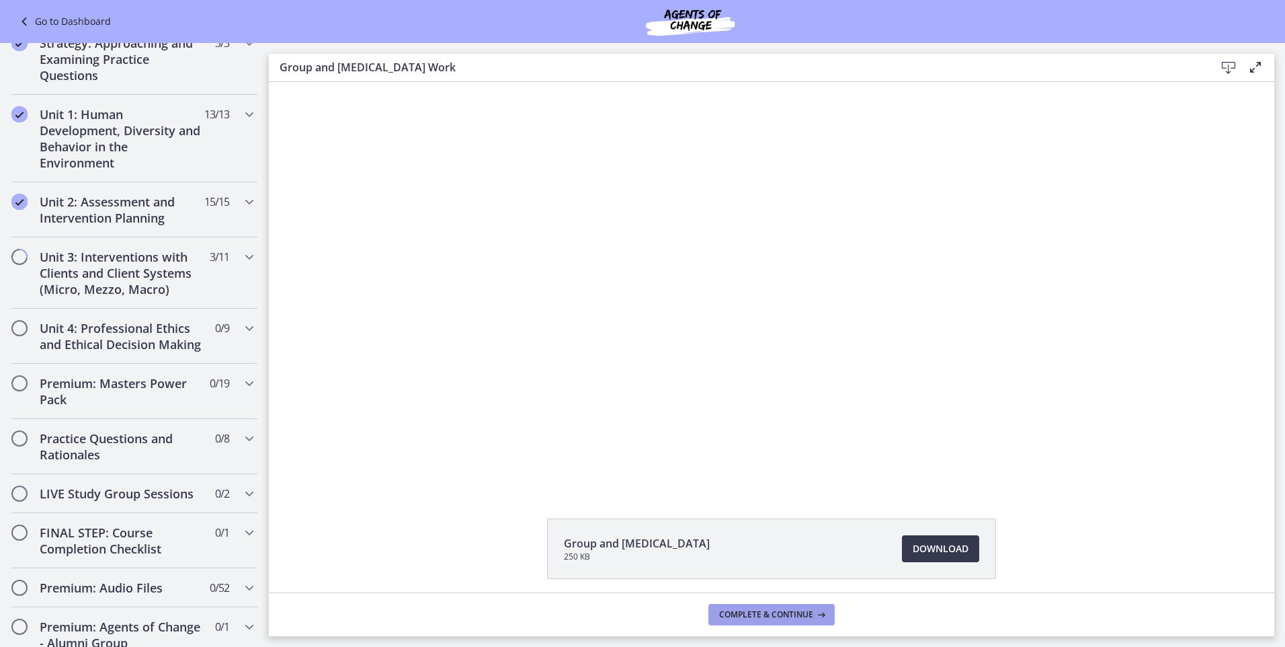
click at [794, 616] on span "Complete & continue" at bounding box center [766, 614] width 94 height 11
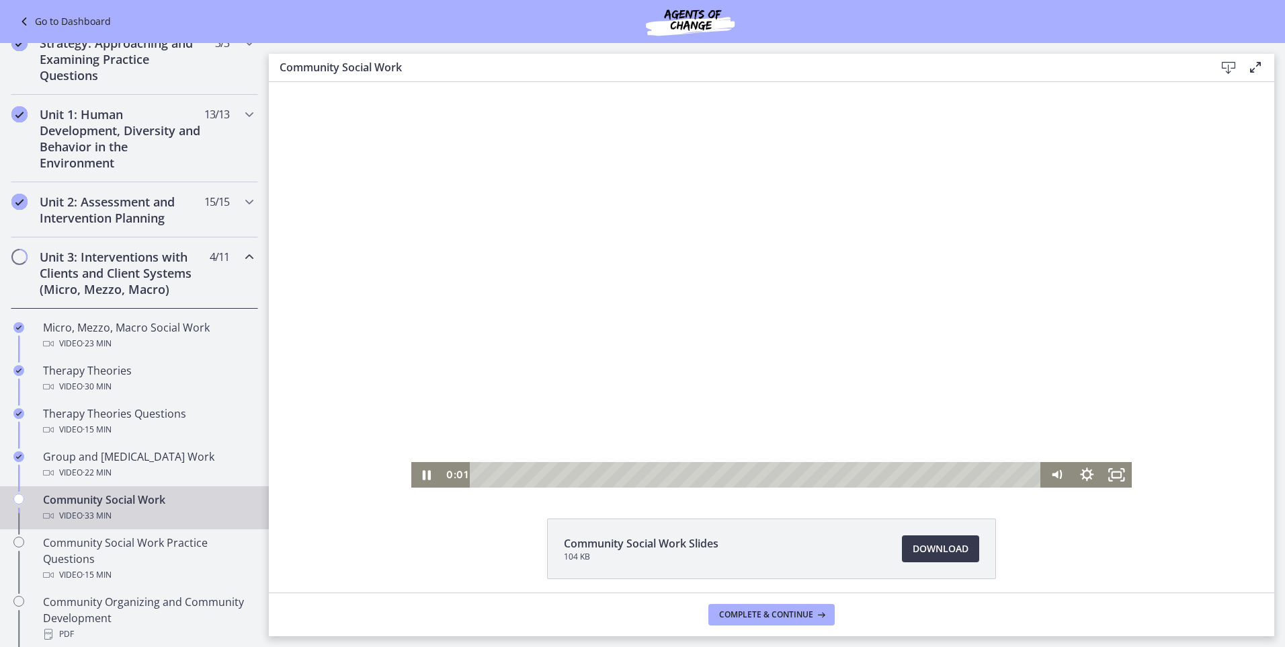
click at [667, 394] on div at bounding box center [771, 284] width 720 height 405
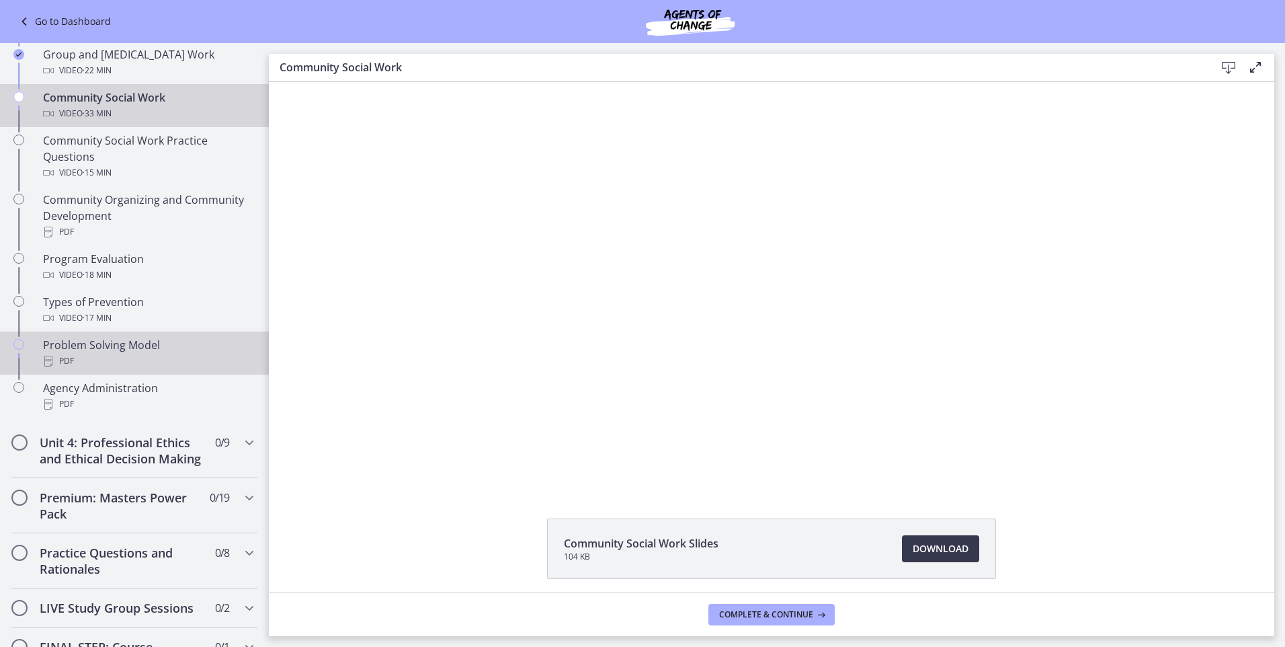
scroll to position [672, 0]
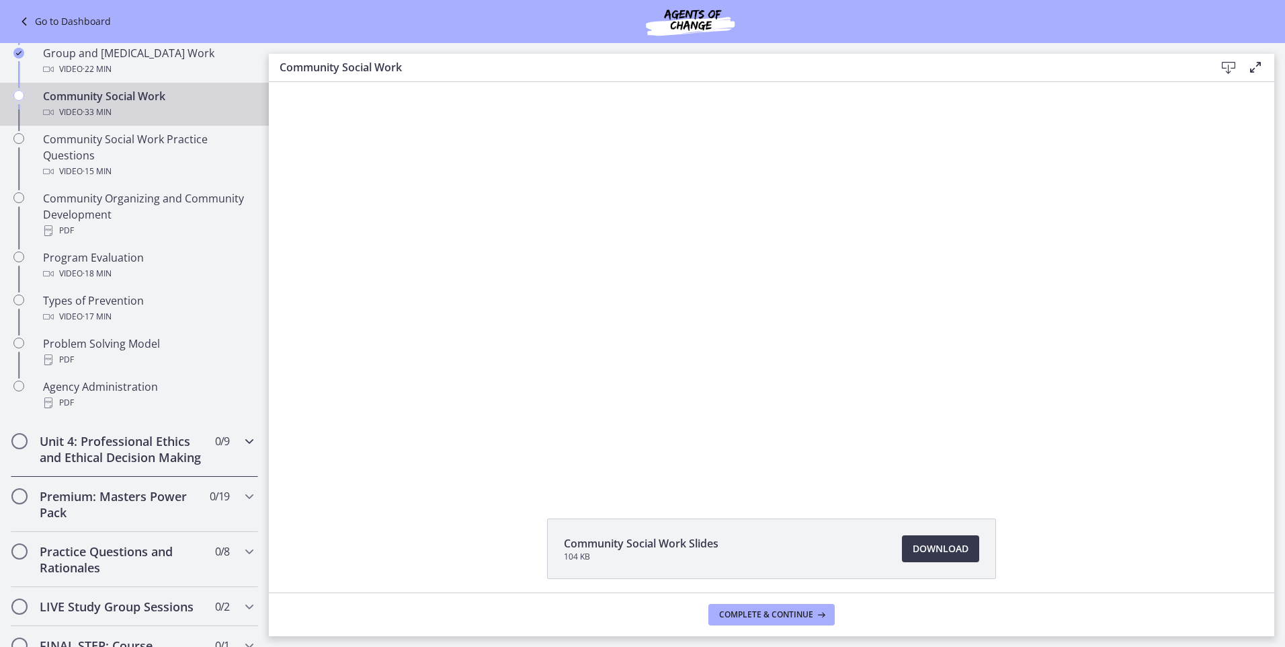
click at [151, 465] on h2 "Unit 4: Professional Ethics and Ethical Decision Making" at bounding box center [122, 449] width 164 height 32
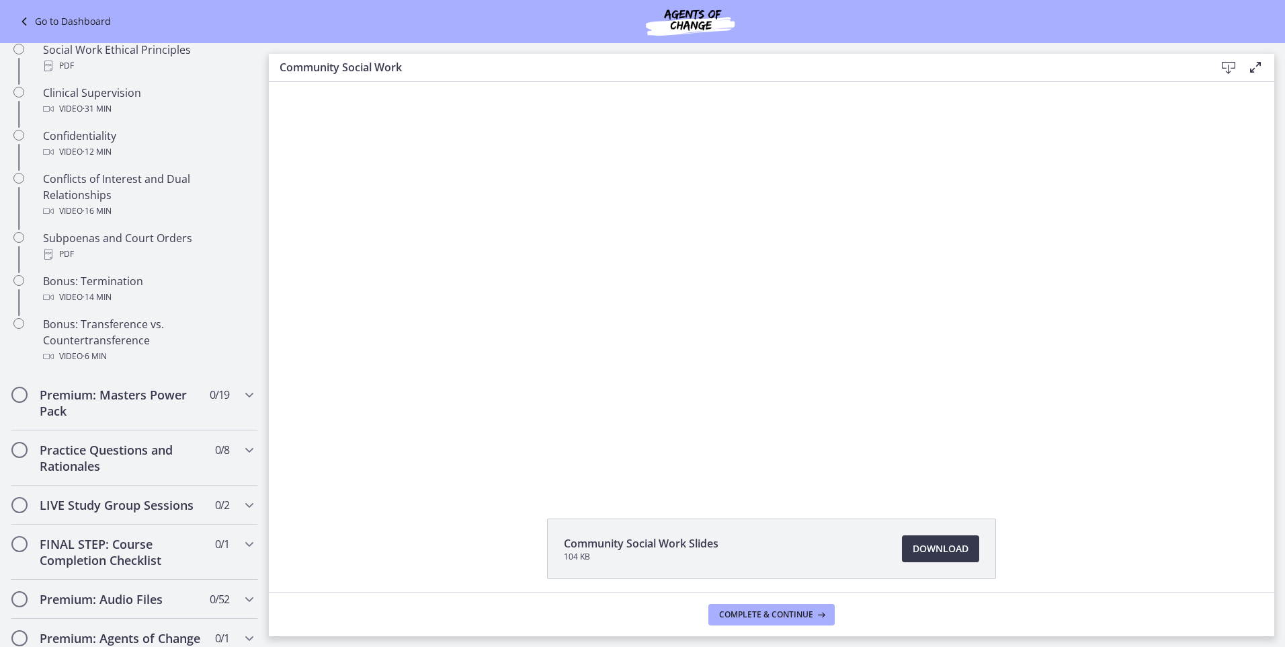
scroll to position [806, 0]
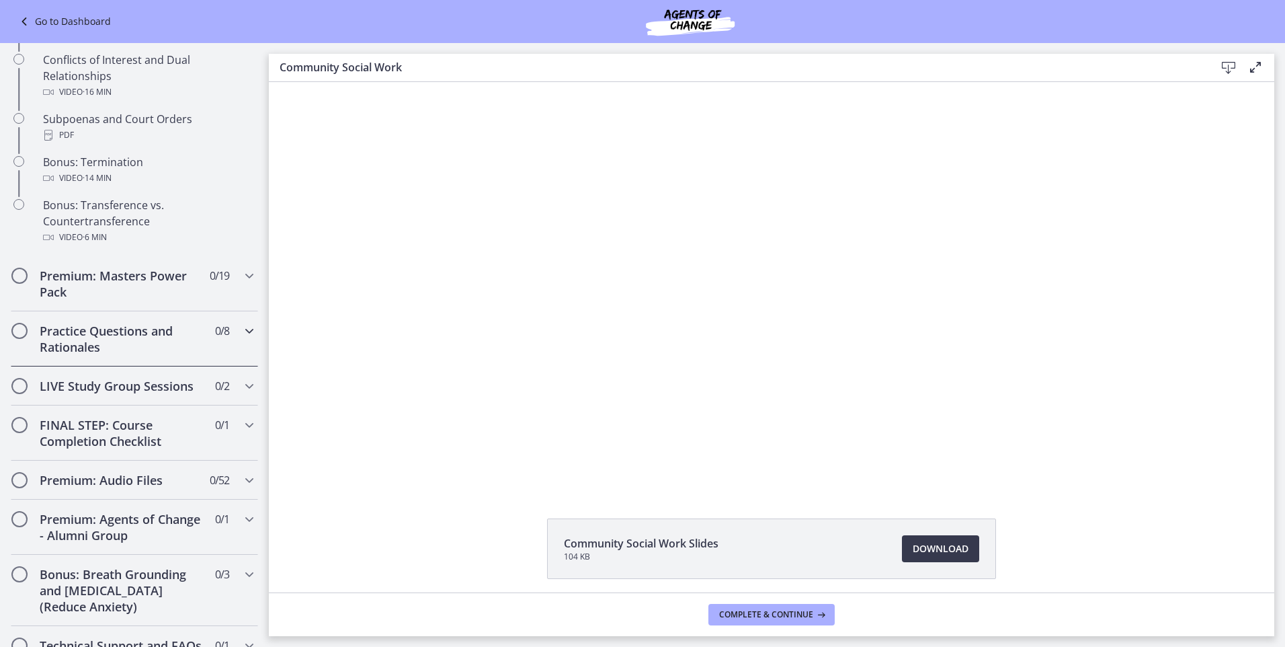
click at [126, 366] on div "Practice Questions and Rationales 0 / 8 Completed" at bounding box center [134, 338] width 247 height 55
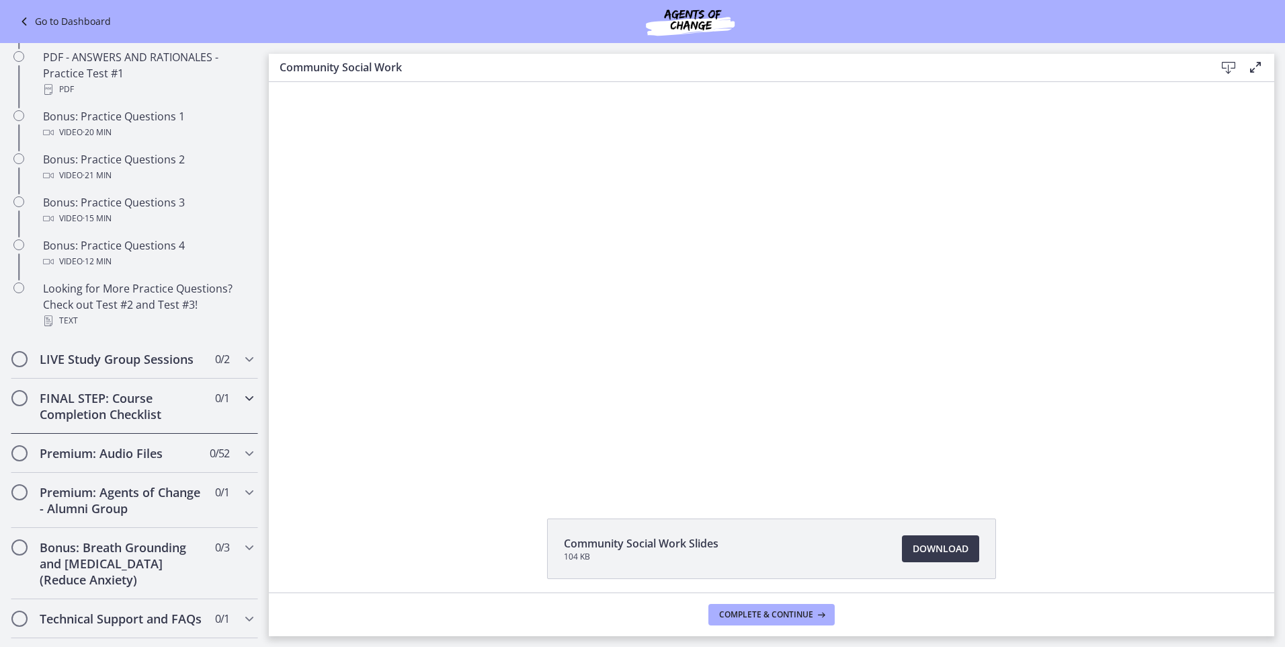
click at [135, 418] on h2 "FINAL STEP: Course Completion Checklist" at bounding box center [122, 406] width 164 height 32
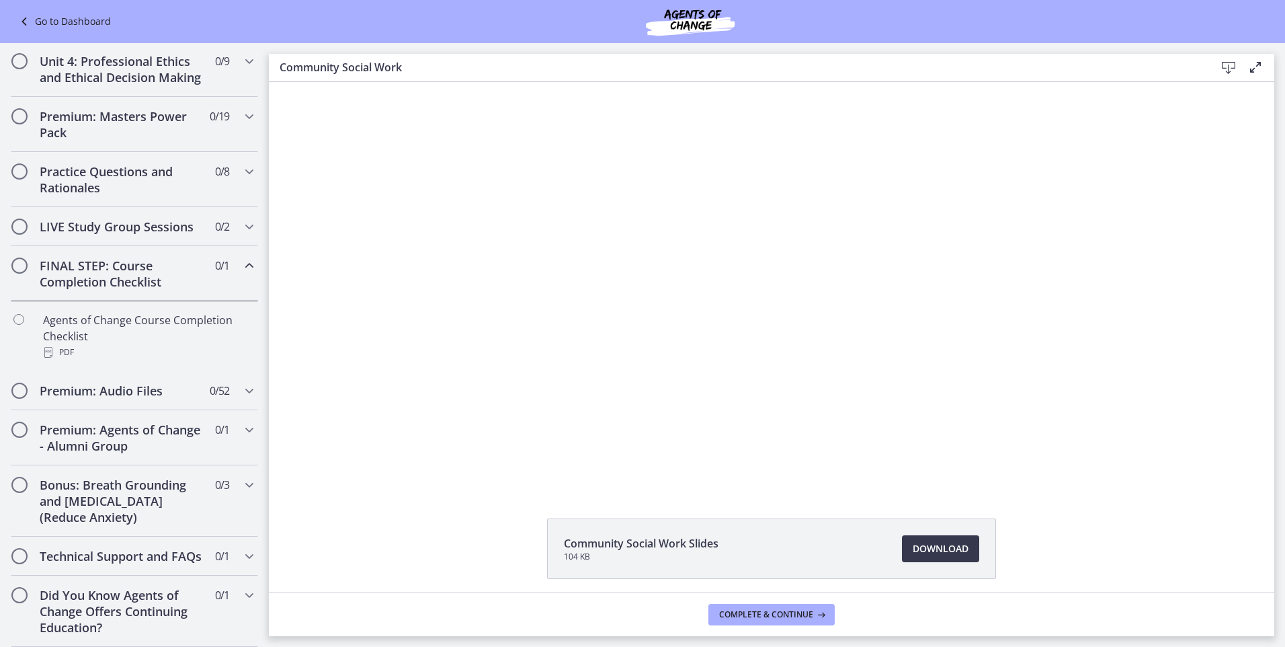
scroll to position [568, 0]
click at [148, 482] on h2 "Bonus: Breath Grounding and [MEDICAL_DATA] (Reduce Anxiety)" at bounding box center [122, 500] width 164 height 48
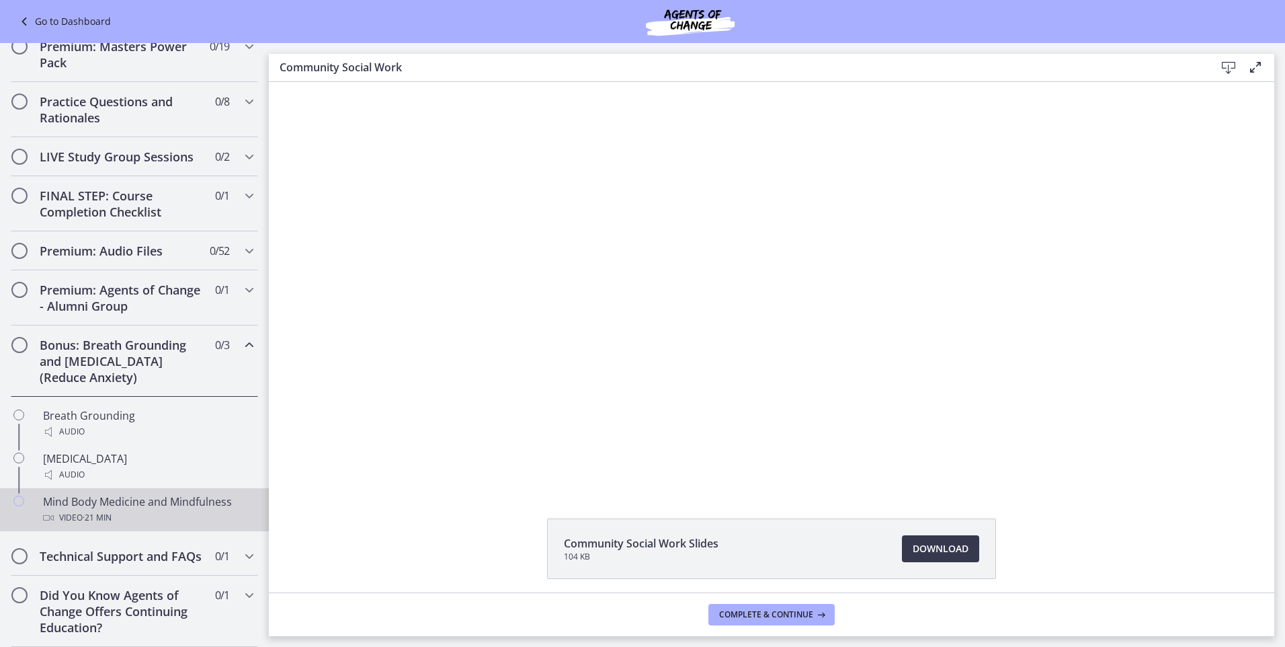
scroll to position [638, 0]
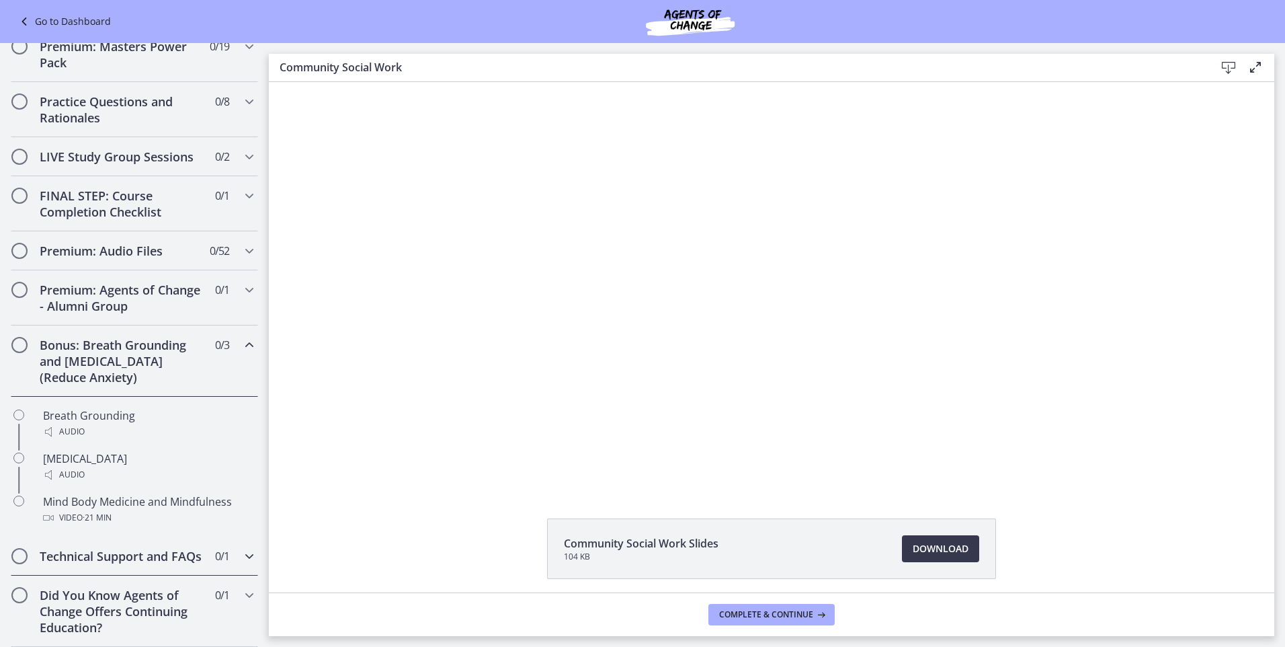
click at [148, 548] on h2 "Technical Support and FAQs" at bounding box center [122, 556] width 164 height 16
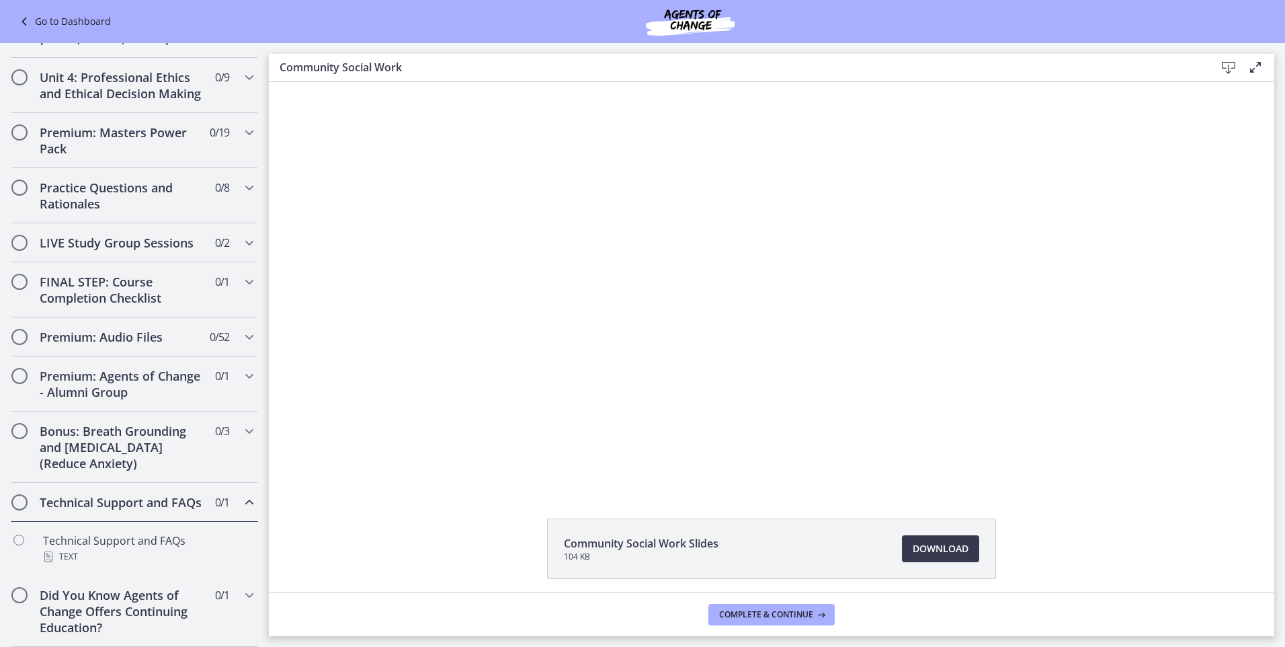
scroll to position [552, 0]
click at [151, 602] on h2 "Did You Know Agents of Change Offers Continuing Education?" at bounding box center [122, 611] width 164 height 48
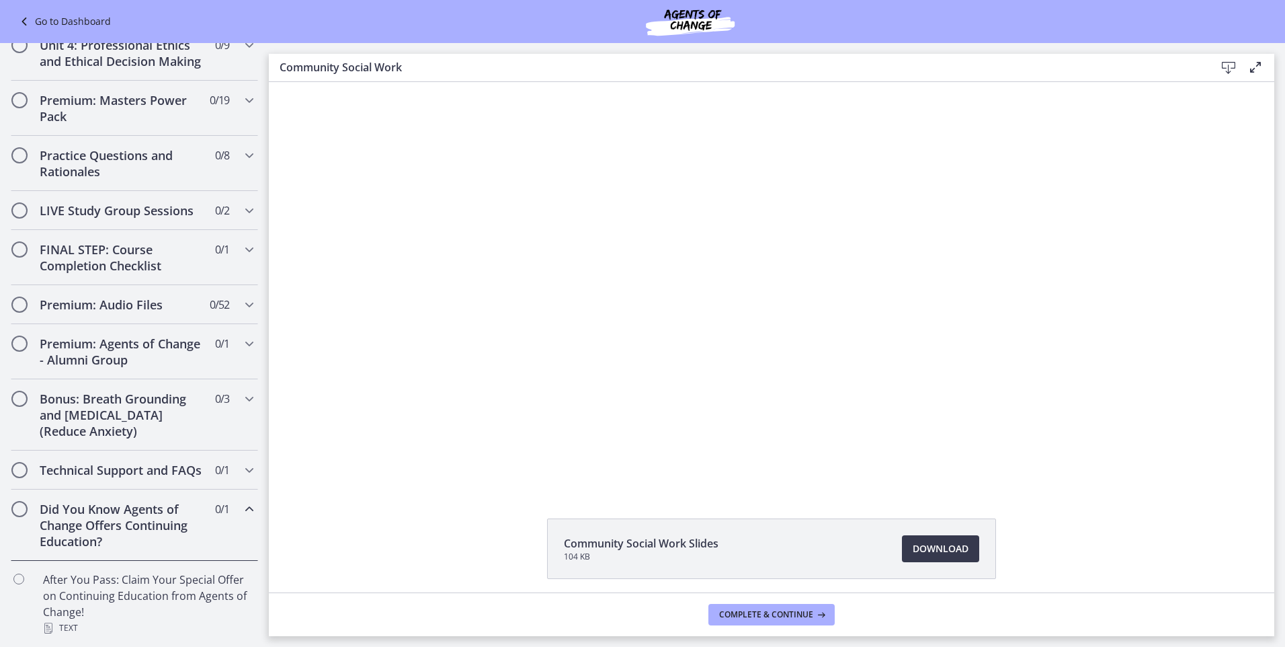
scroll to position [584, 0]
click at [123, 533] on h2 "Did You Know Agents of Change Offers Continuing Education?" at bounding box center [122, 525] width 164 height 48
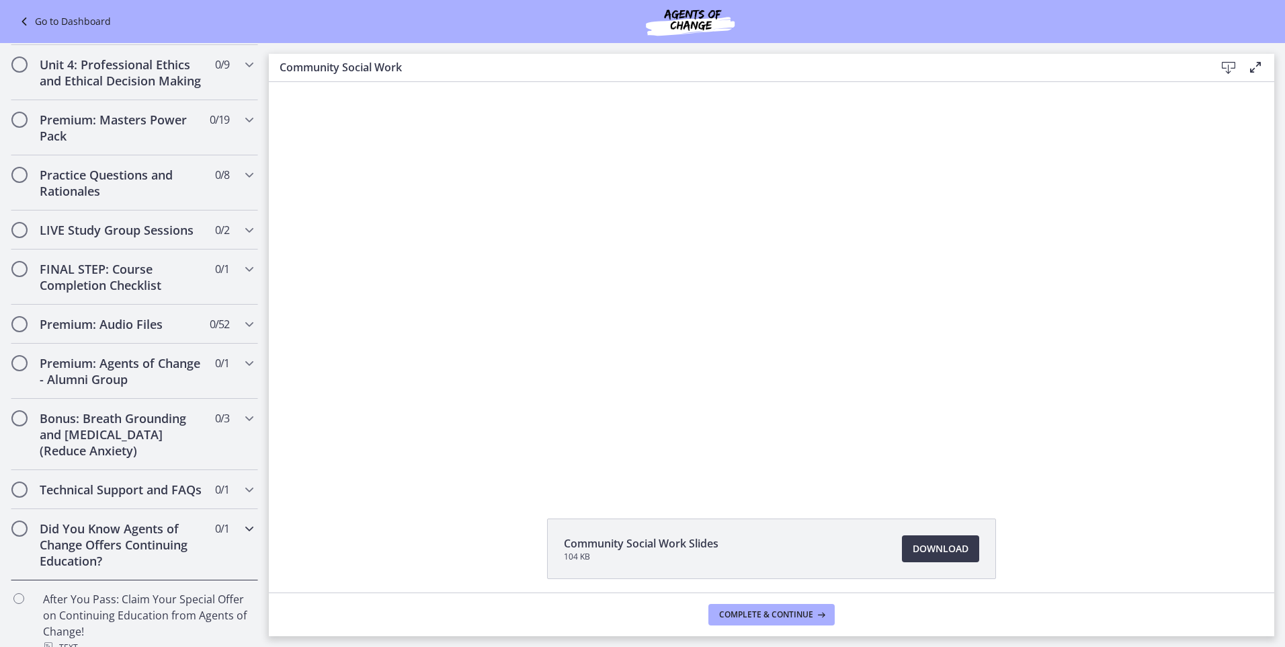
scroll to position [498, 0]
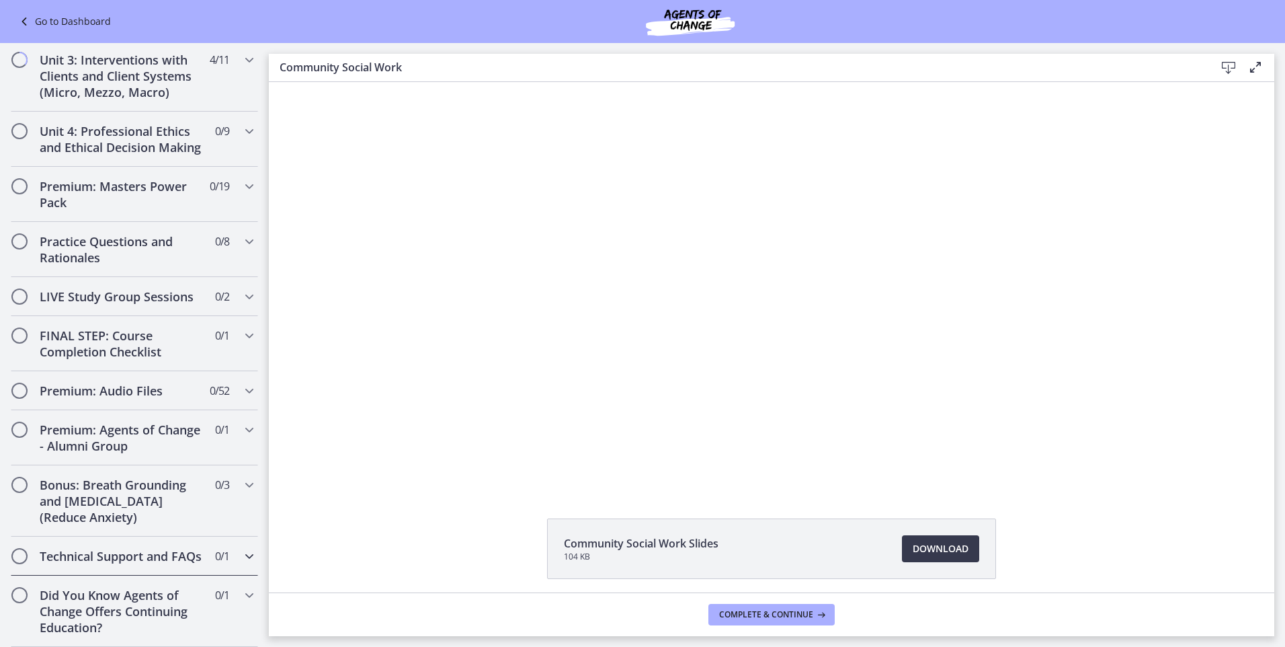
click at [124, 536] on div "Technical Support and FAQs 0 / 1 Completed" at bounding box center [134, 555] width 247 height 39
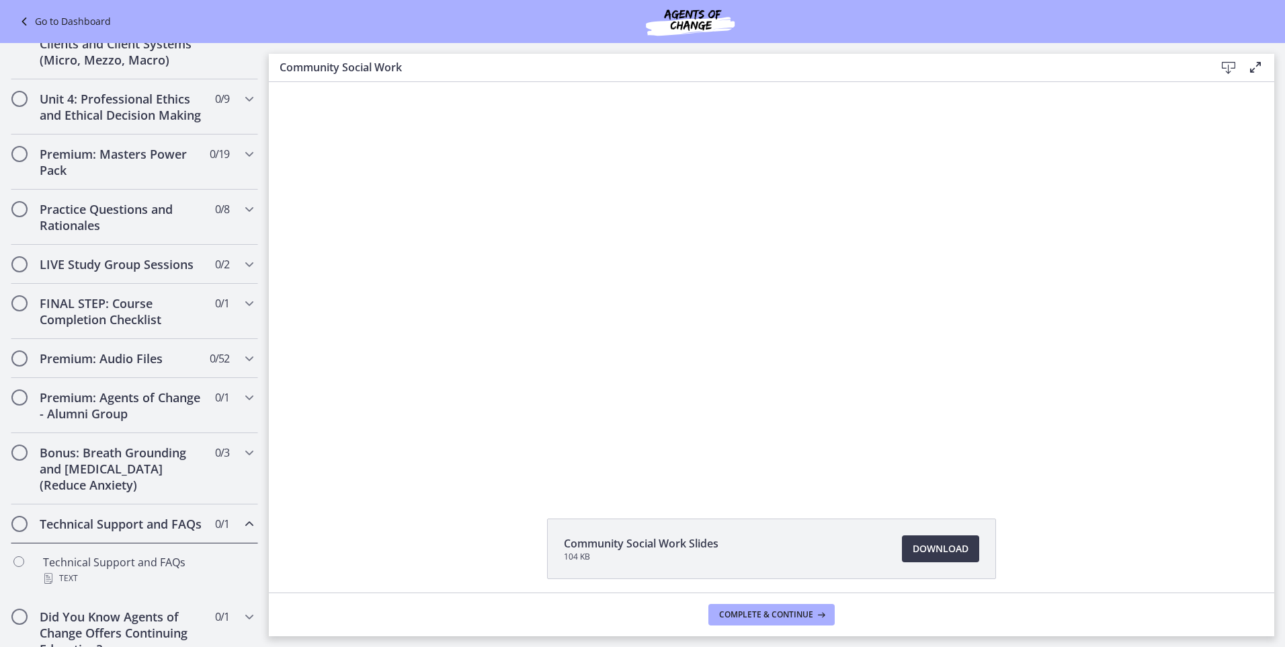
click at [124, 524] on div "Technical Support and FAQs 0 / 1 Completed" at bounding box center [134, 523] width 247 height 39
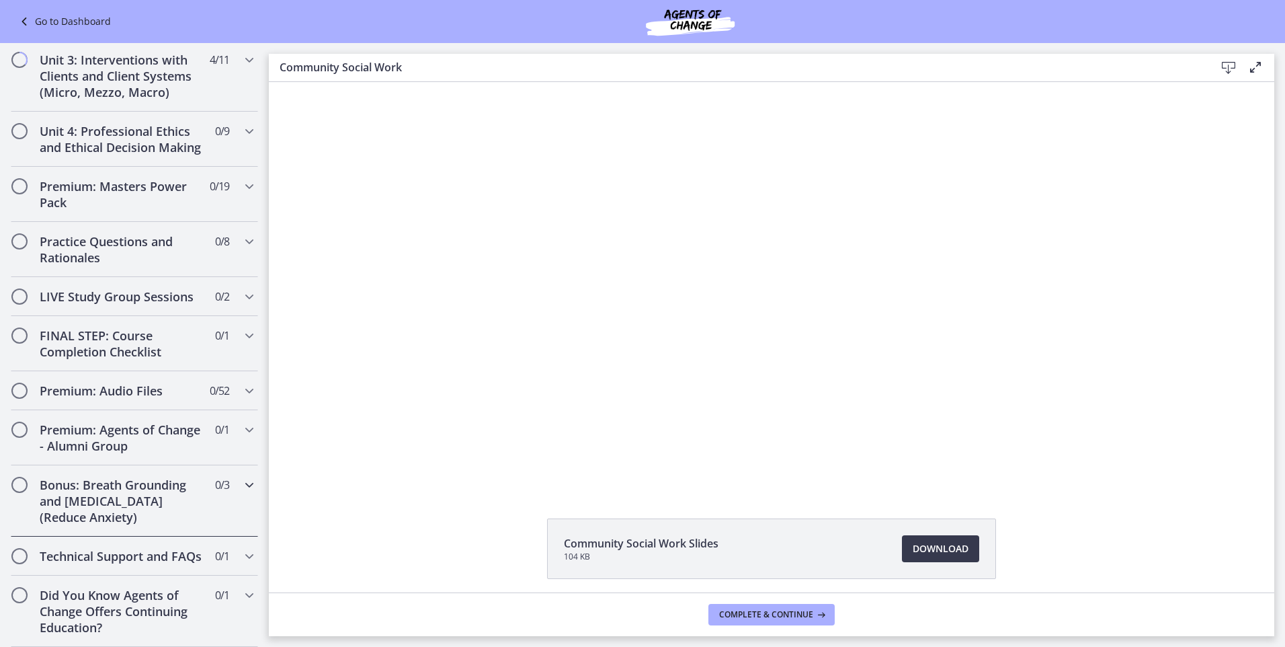
click at [138, 493] on h2 "Bonus: Breath Grounding and [MEDICAL_DATA] (Reduce Anxiety)" at bounding box center [122, 500] width 164 height 48
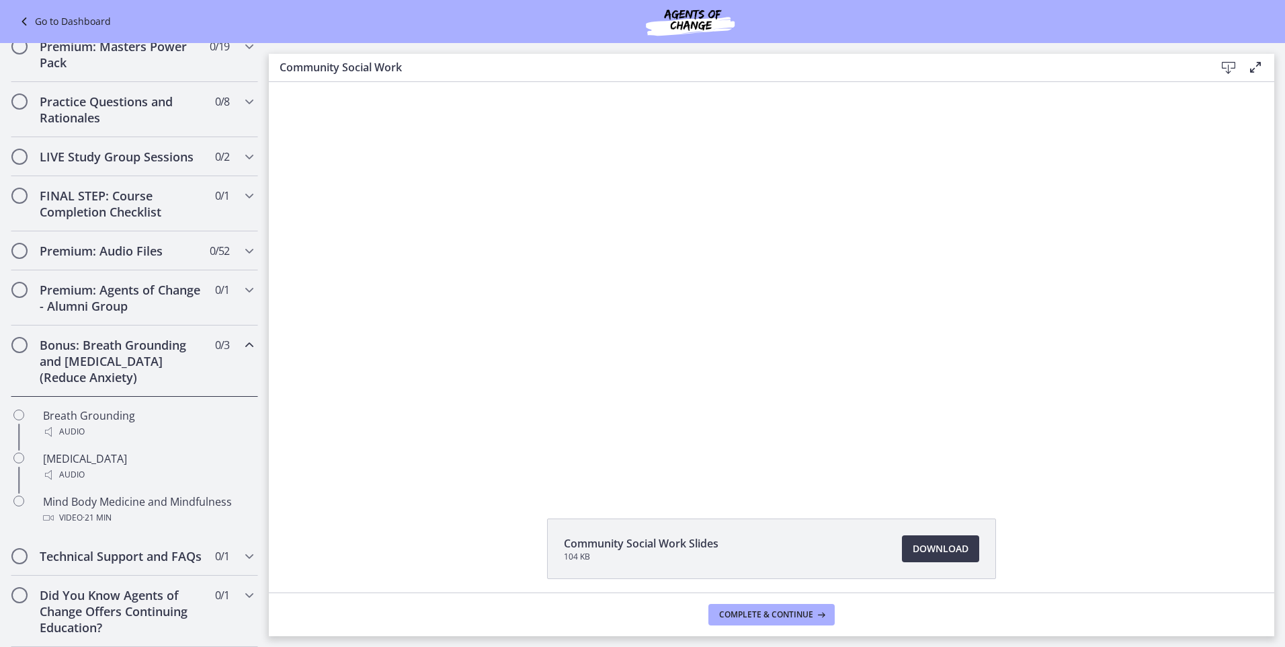
scroll to position [632, 0]
click at [136, 368] on h2 "Bonus: Breath Grounding and [MEDICAL_DATA] (Reduce Anxiety)" at bounding box center [122, 361] width 164 height 48
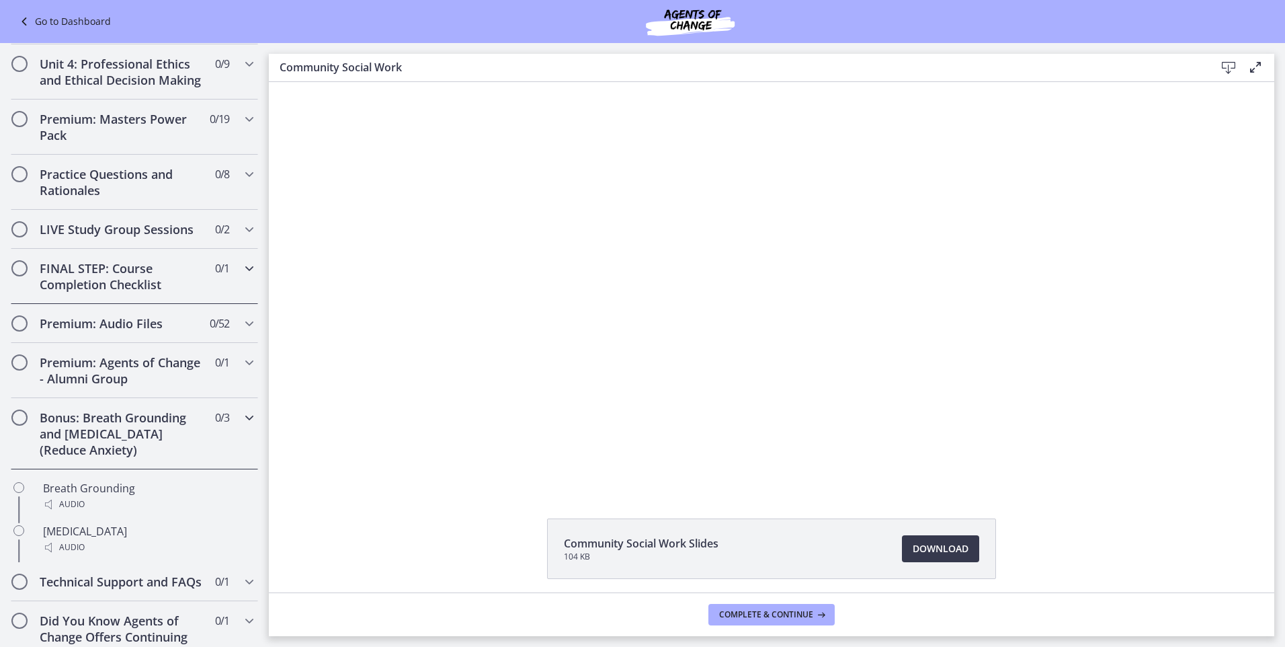
scroll to position [498, 0]
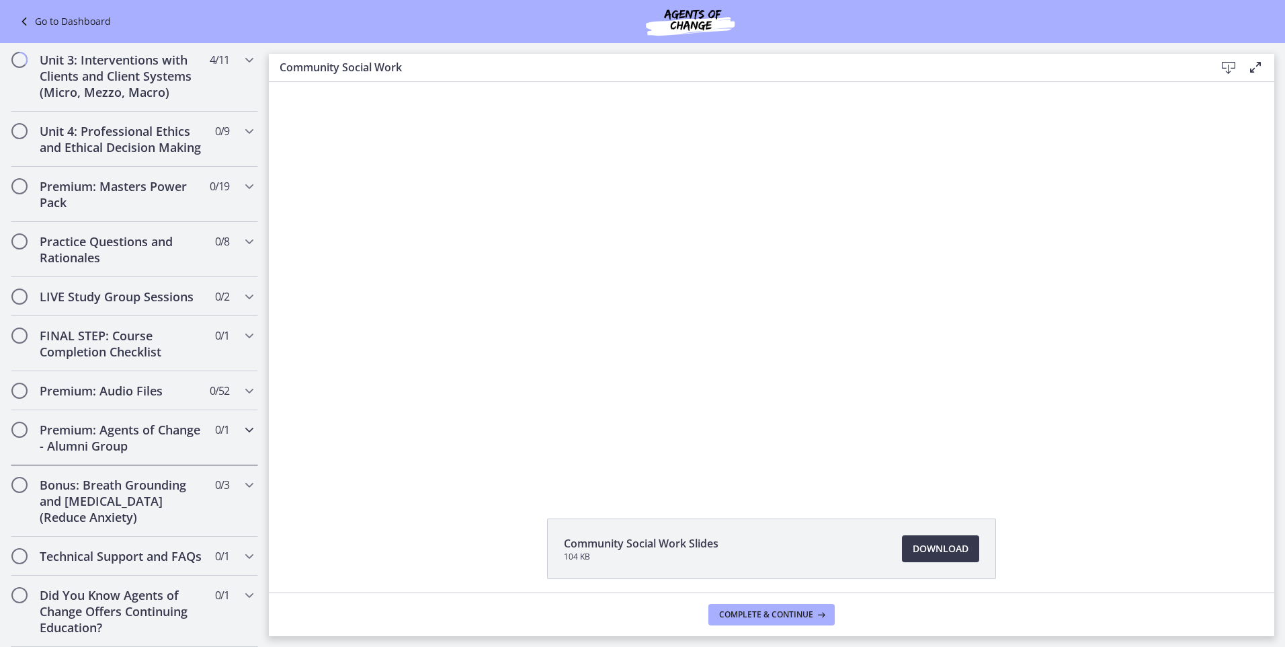
click at [112, 431] on h2 "Premium: Agents of Change - Alumni Group" at bounding box center [122, 437] width 164 height 32
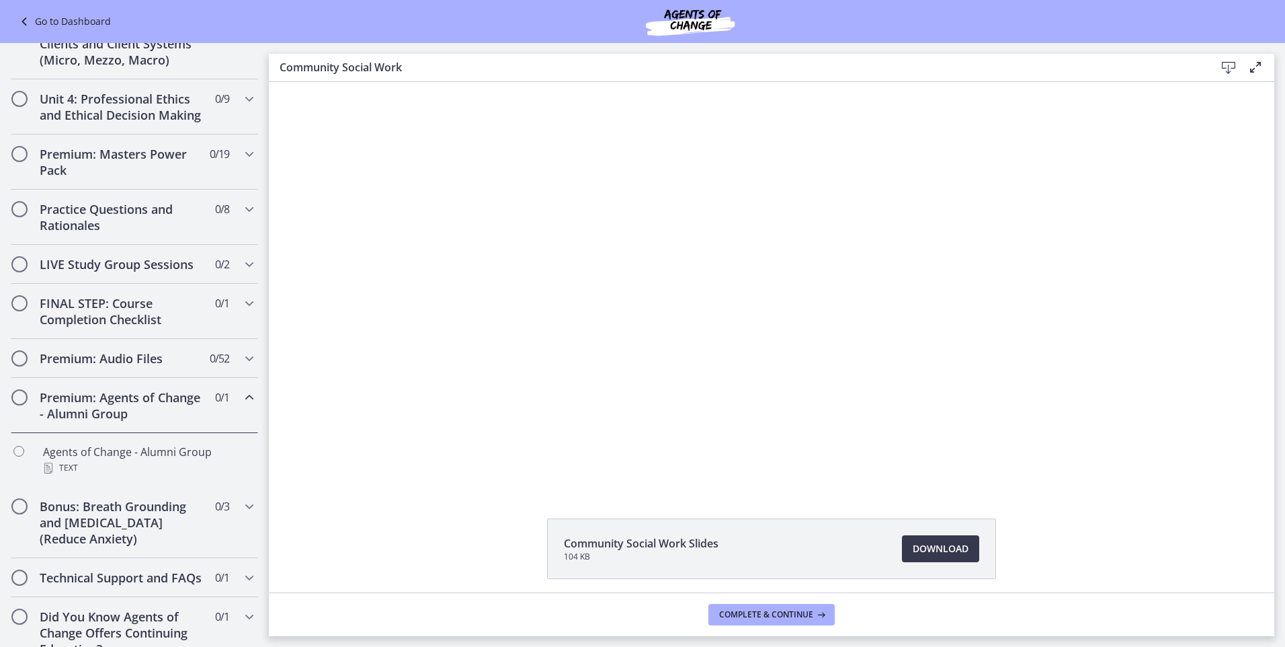
scroll to position [431, 0]
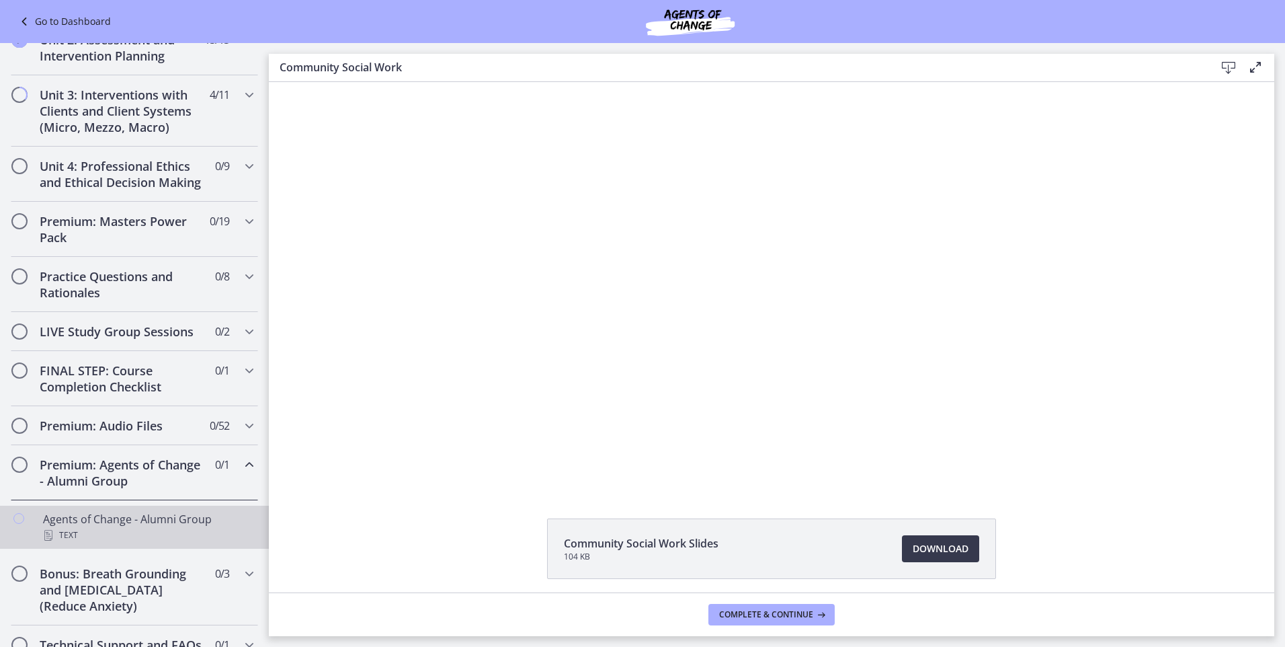
click at [125, 532] on div "Agents of Change - Alumni Group Text" at bounding box center [148, 527] width 210 height 32
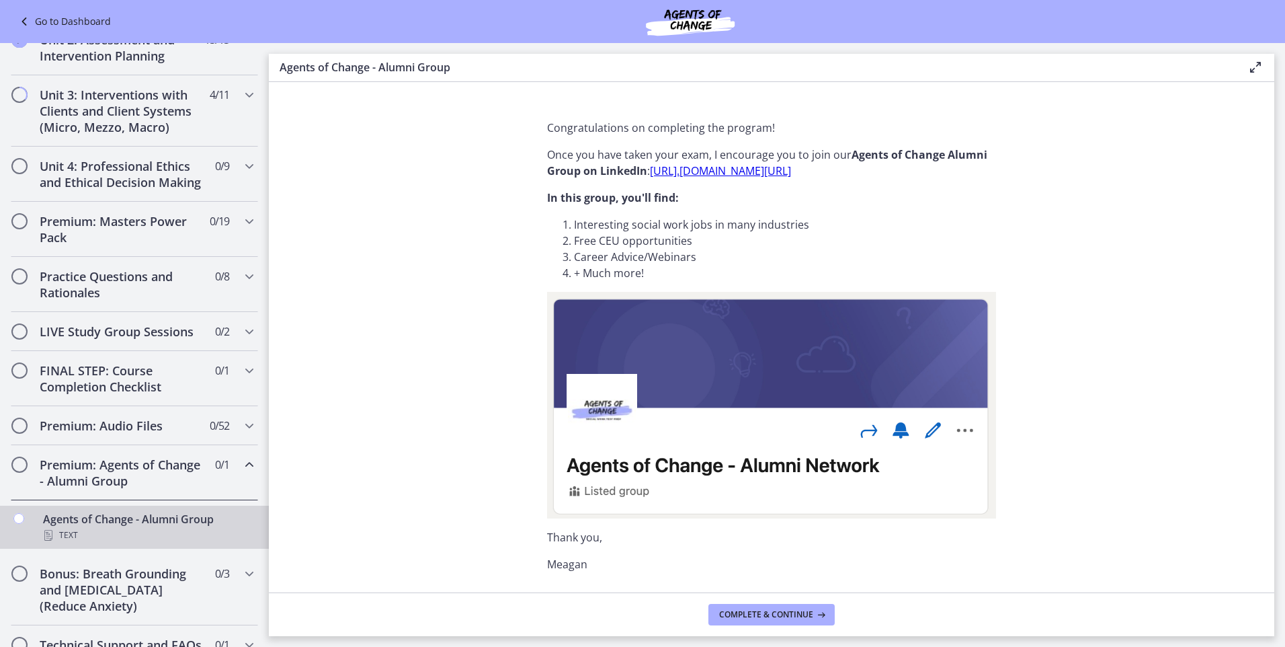
click at [757, 163] on link "[URL]. [DOMAIN_NAME][URL]" at bounding box center [720, 170] width 141 height 15
